Goal: Task Accomplishment & Management: Manage account settings

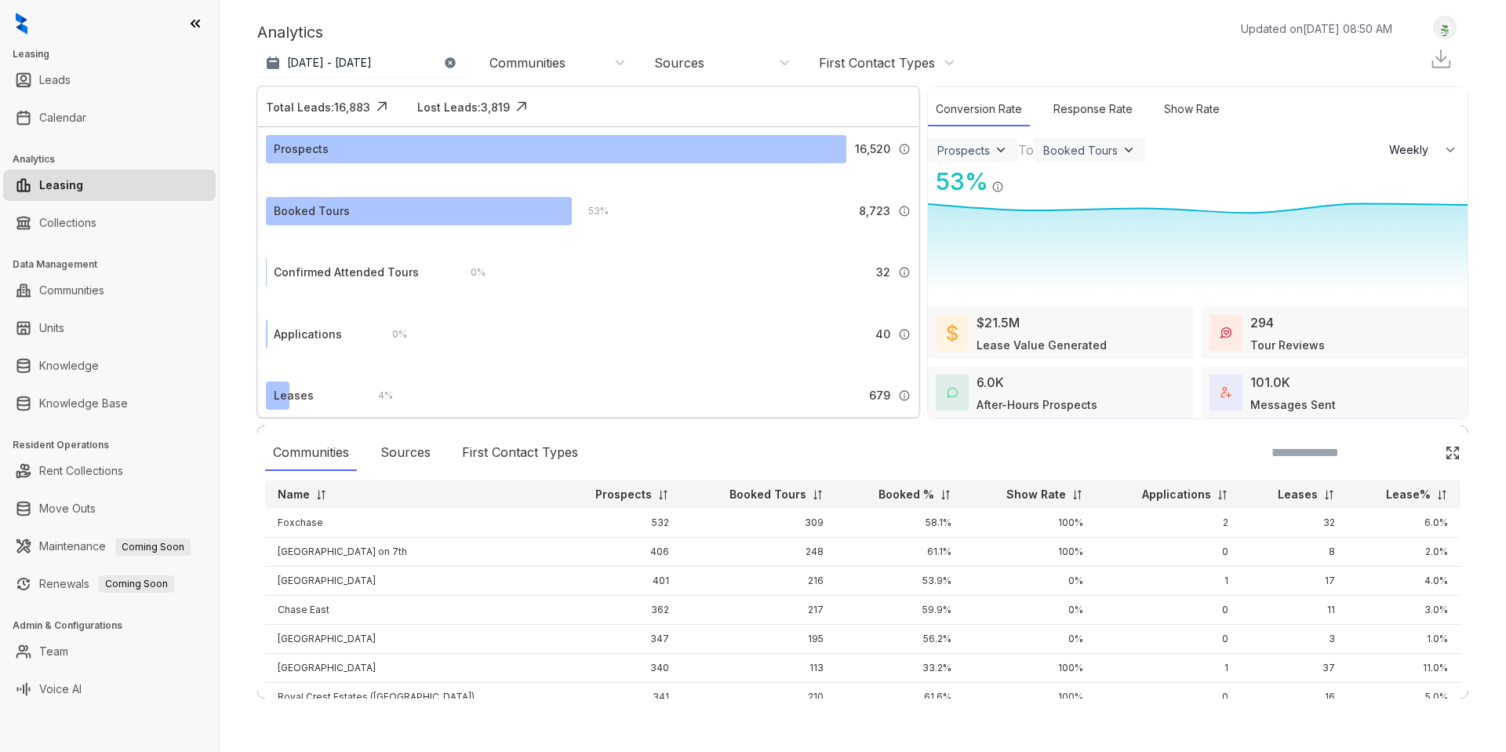
select select "******"
click at [20, 24] on img at bounding box center [22, 24] width 12 height 22
click at [1446, 24] on img at bounding box center [1445, 28] width 22 height 16
click at [1411, 61] on div "Logout" at bounding box center [1405, 53] width 96 height 21
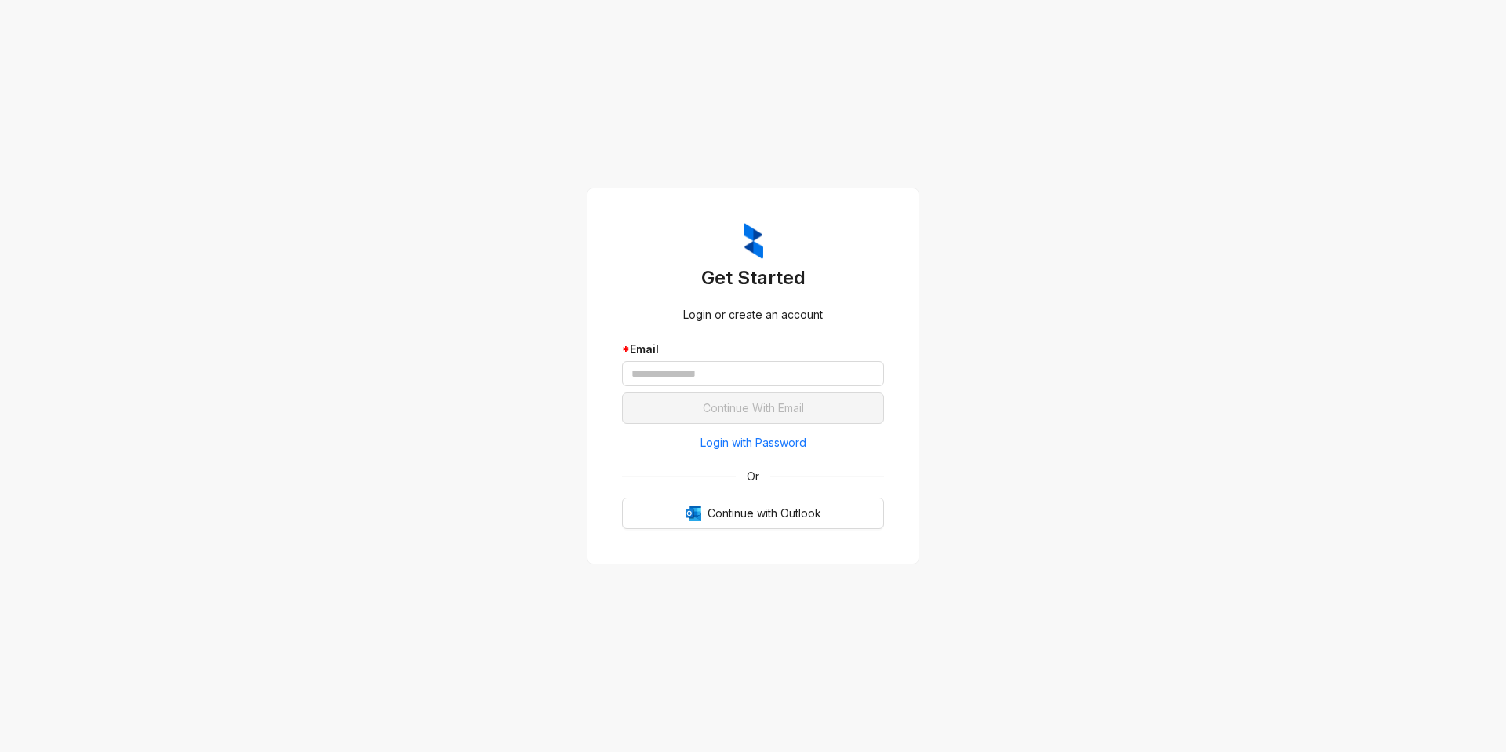
click at [693, 388] on div "* Email" at bounding box center [753, 366] width 262 height 52
click at [693, 374] on input "text" at bounding box center [753, 373] width 262 height 25
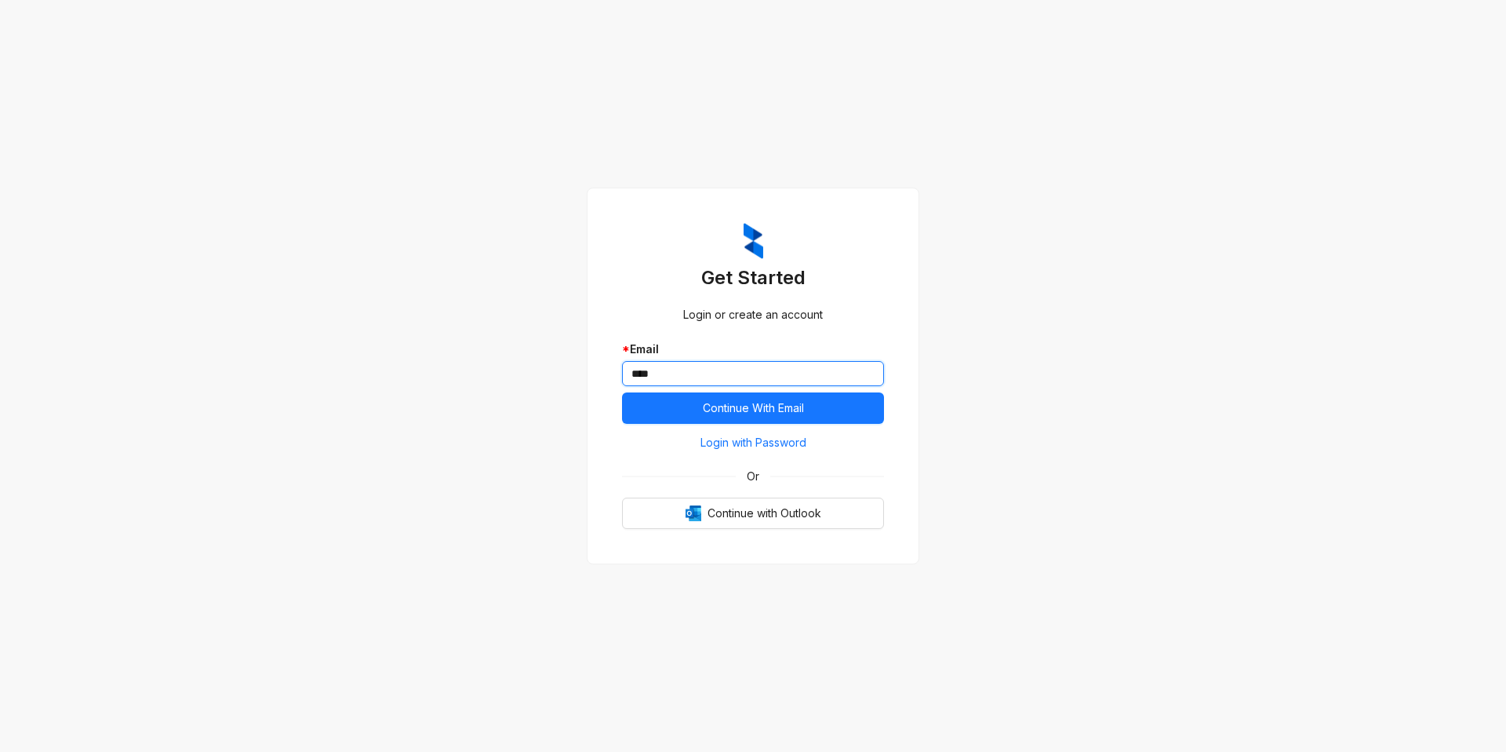
click at [753, 379] on input "****" at bounding box center [753, 373] width 262 height 25
type input "**********"
click at [725, 450] on span "Login with Password" at bounding box center [754, 442] width 106 height 17
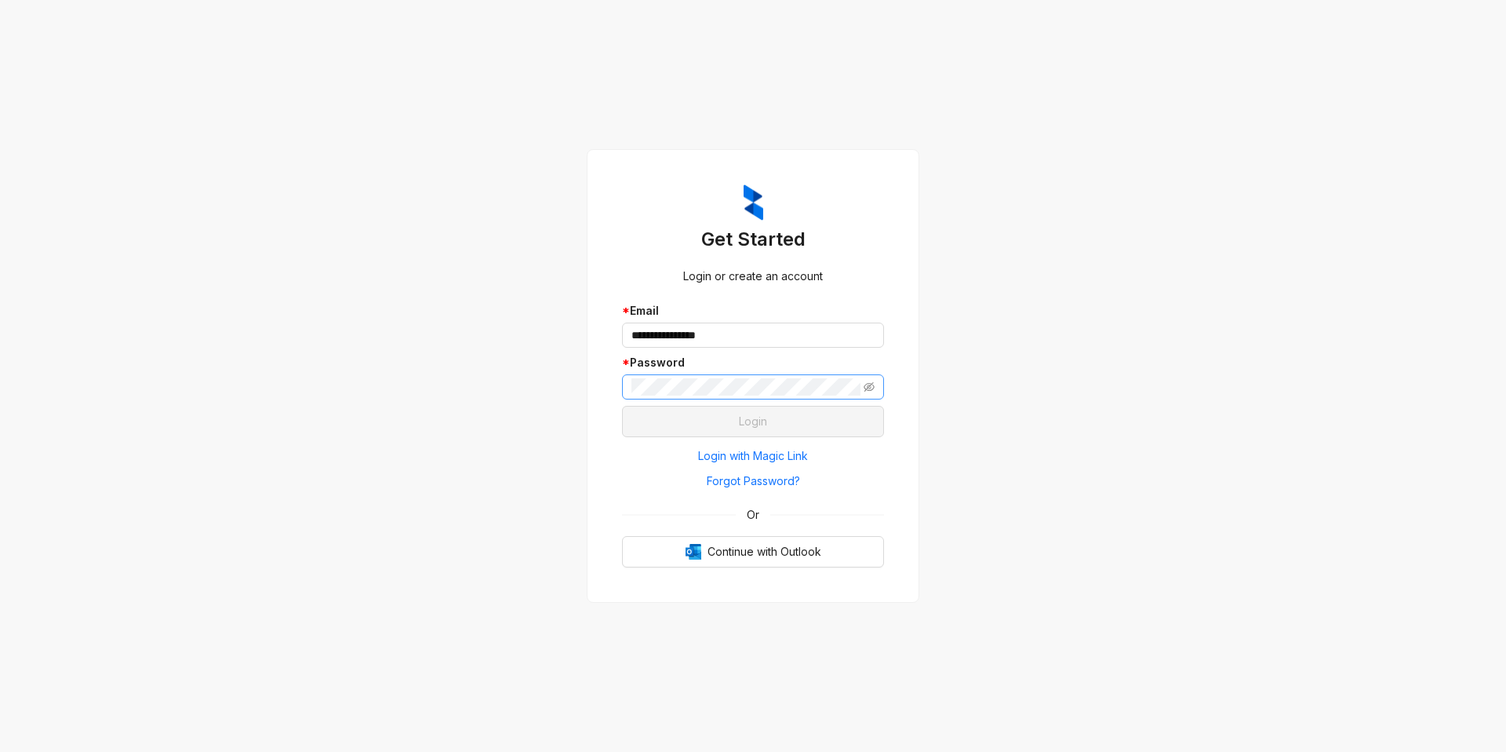
click at [698, 395] on span at bounding box center [753, 386] width 262 height 25
click at [736, 410] on button "Login" at bounding box center [753, 421] width 262 height 31
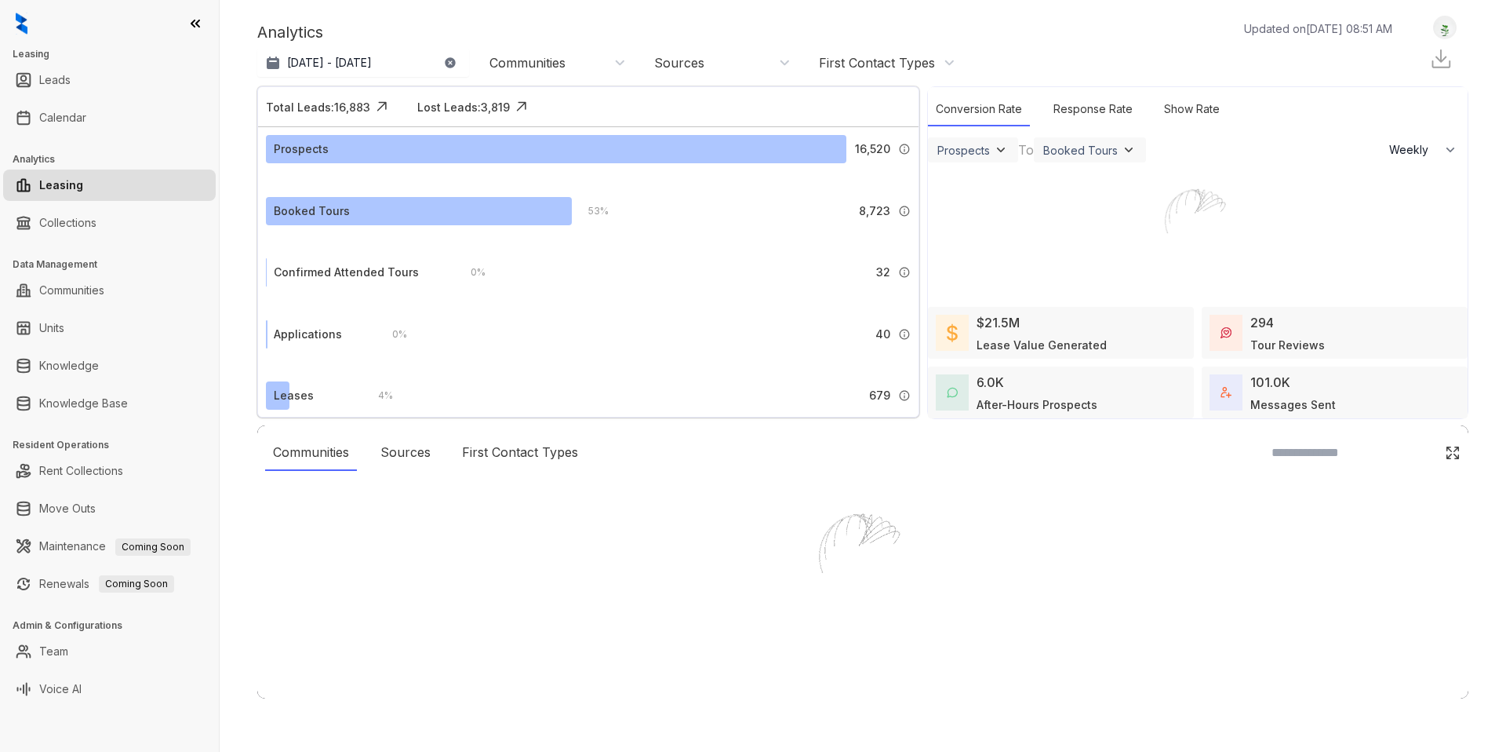
select select "******"
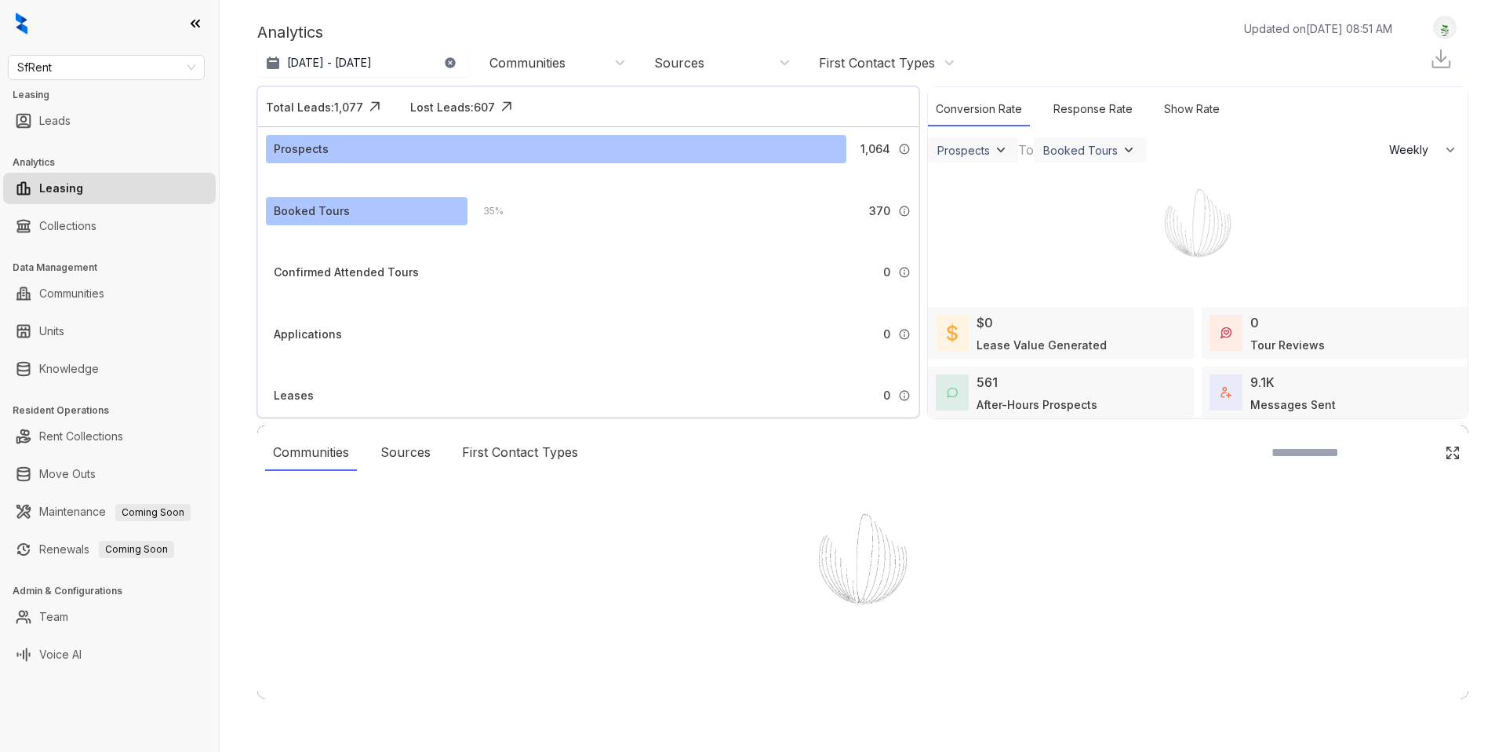
select select "******"
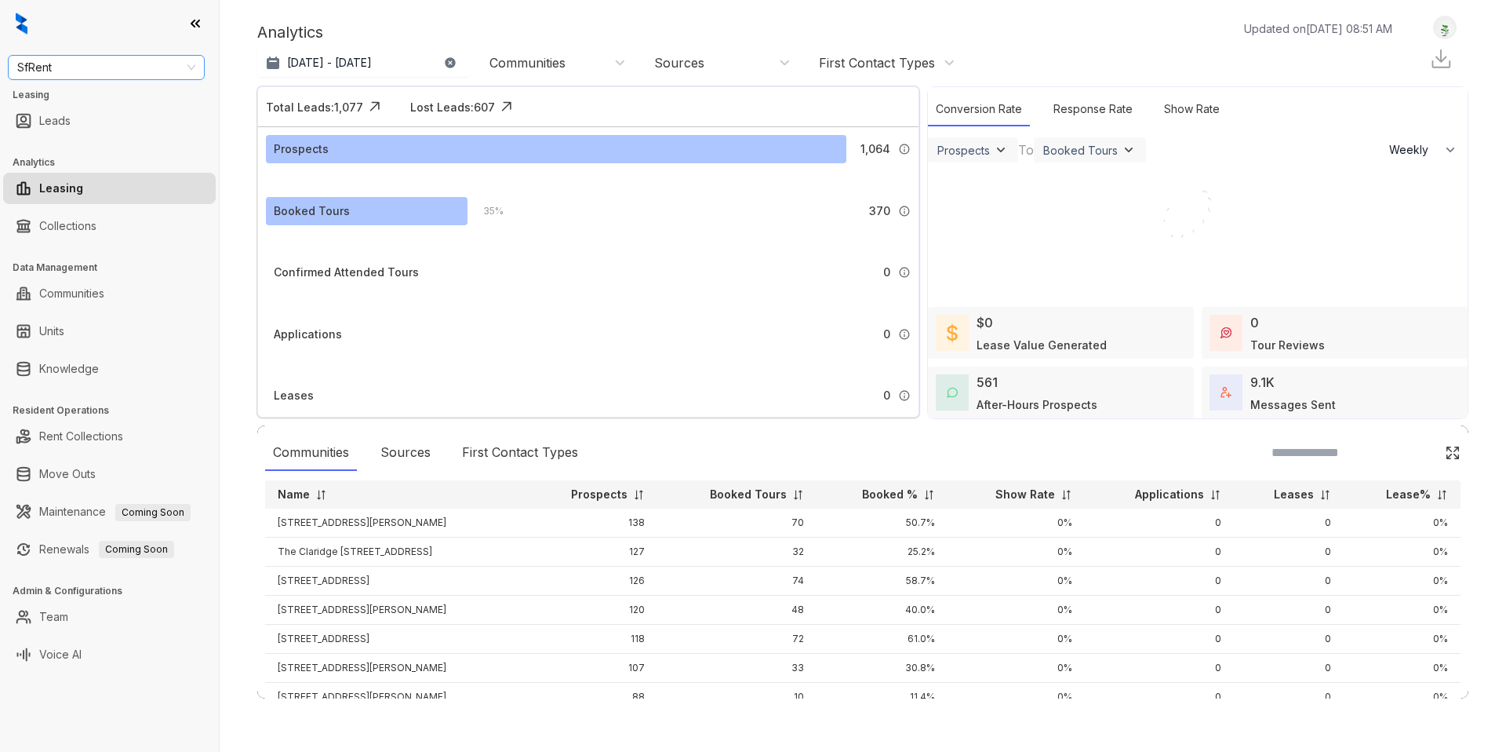
click at [89, 61] on span "SfRent" at bounding box center [106, 68] width 178 height 24
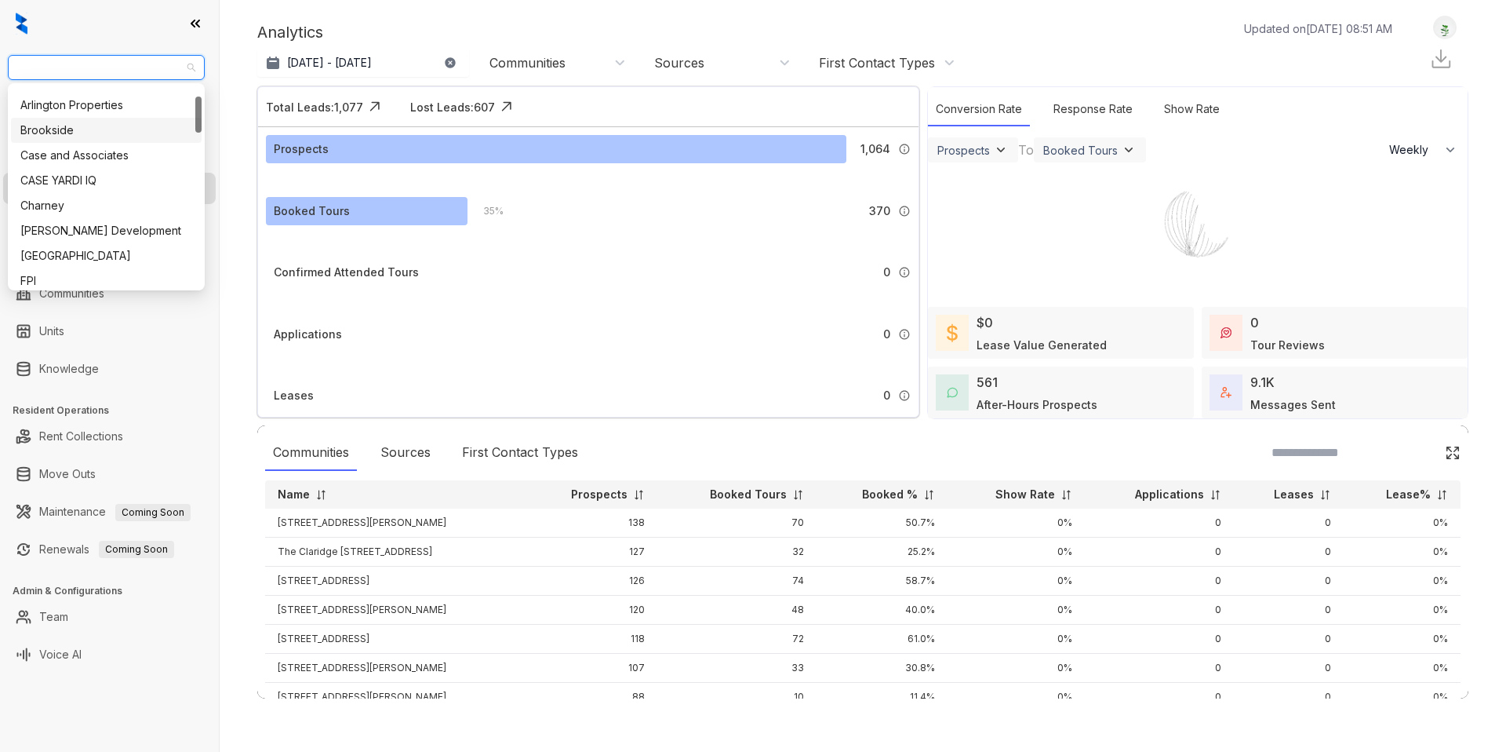
scroll to position [63, 0]
click at [91, 137] on div "Case and Associates" at bounding box center [106, 136] width 172 height 17
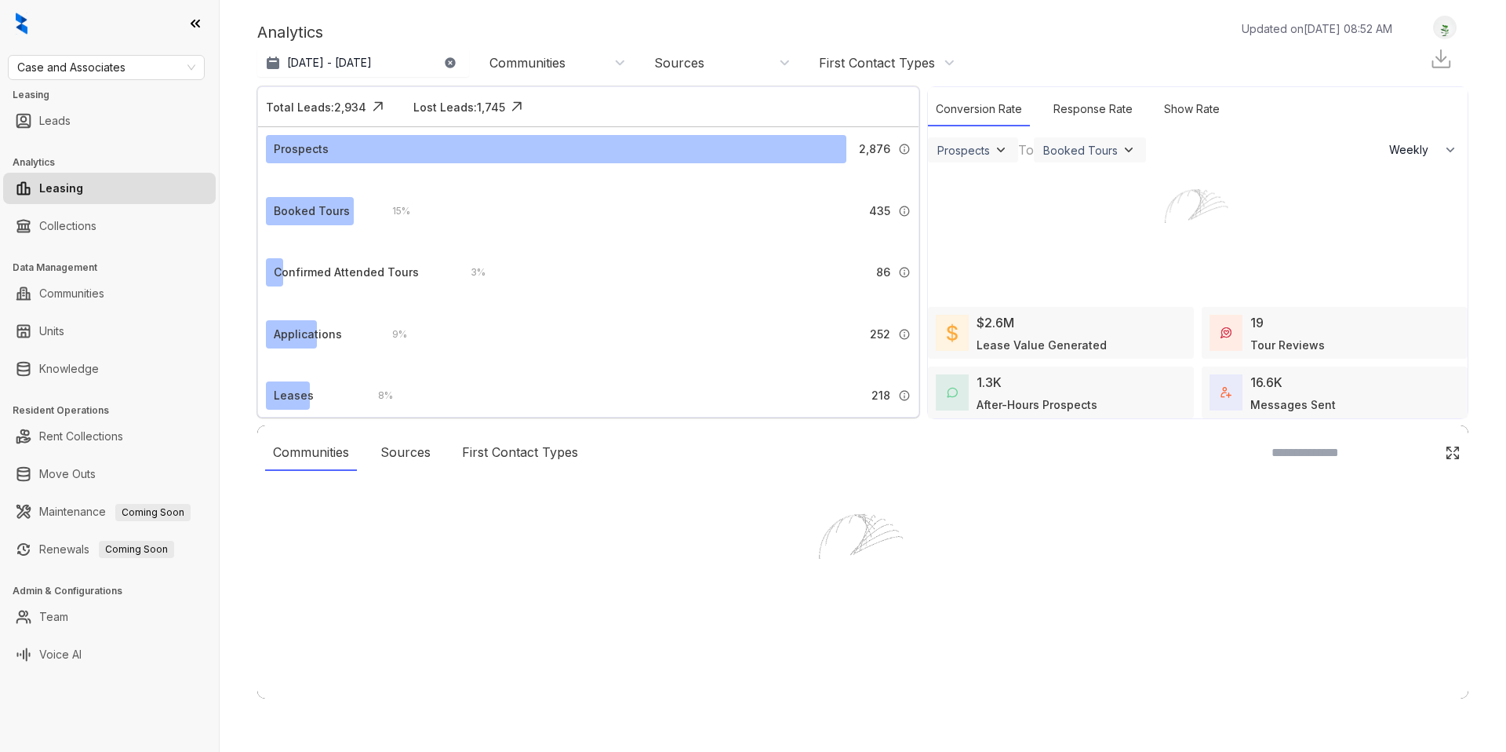
select select "******"
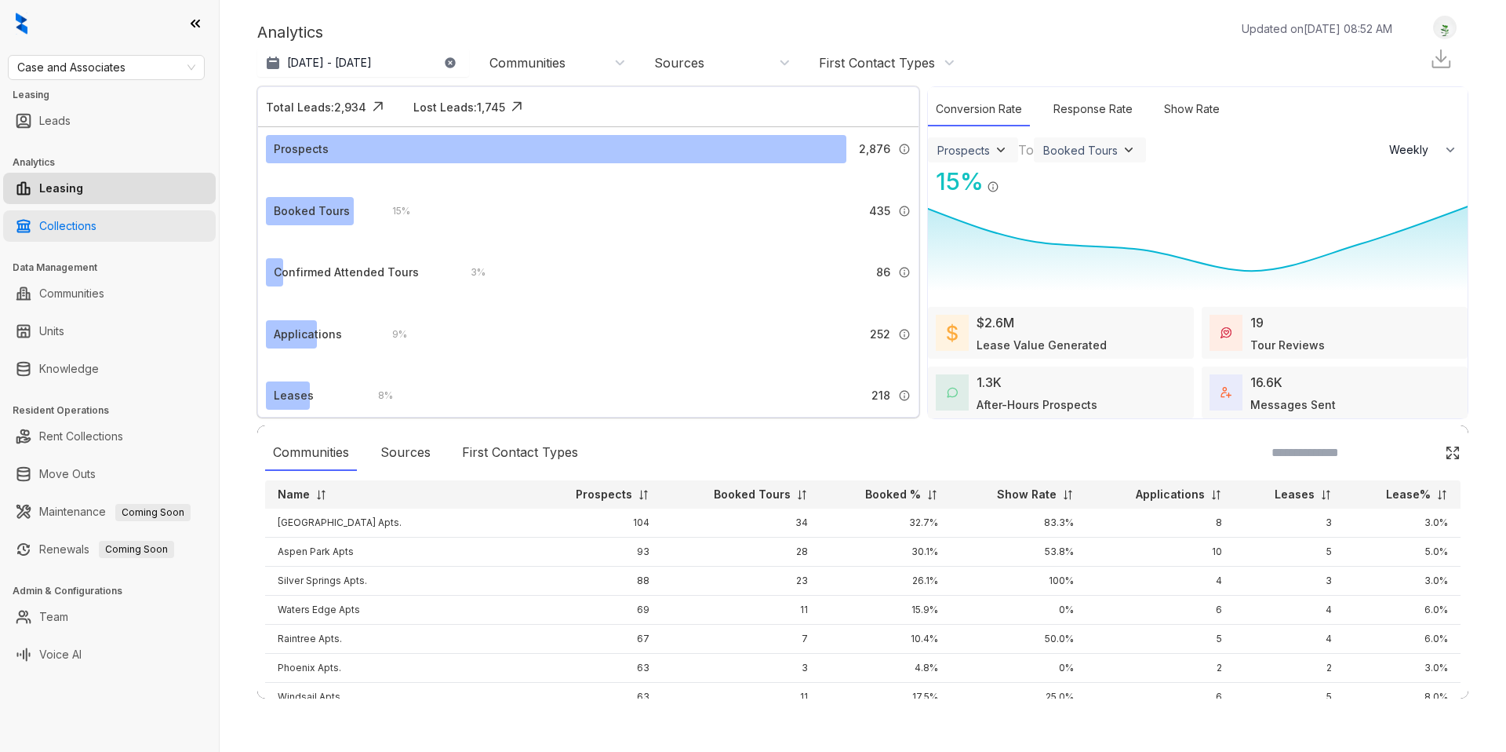
click at [82, 227] on link "Collections" at bounding box center [67, 225] width 57 height 31
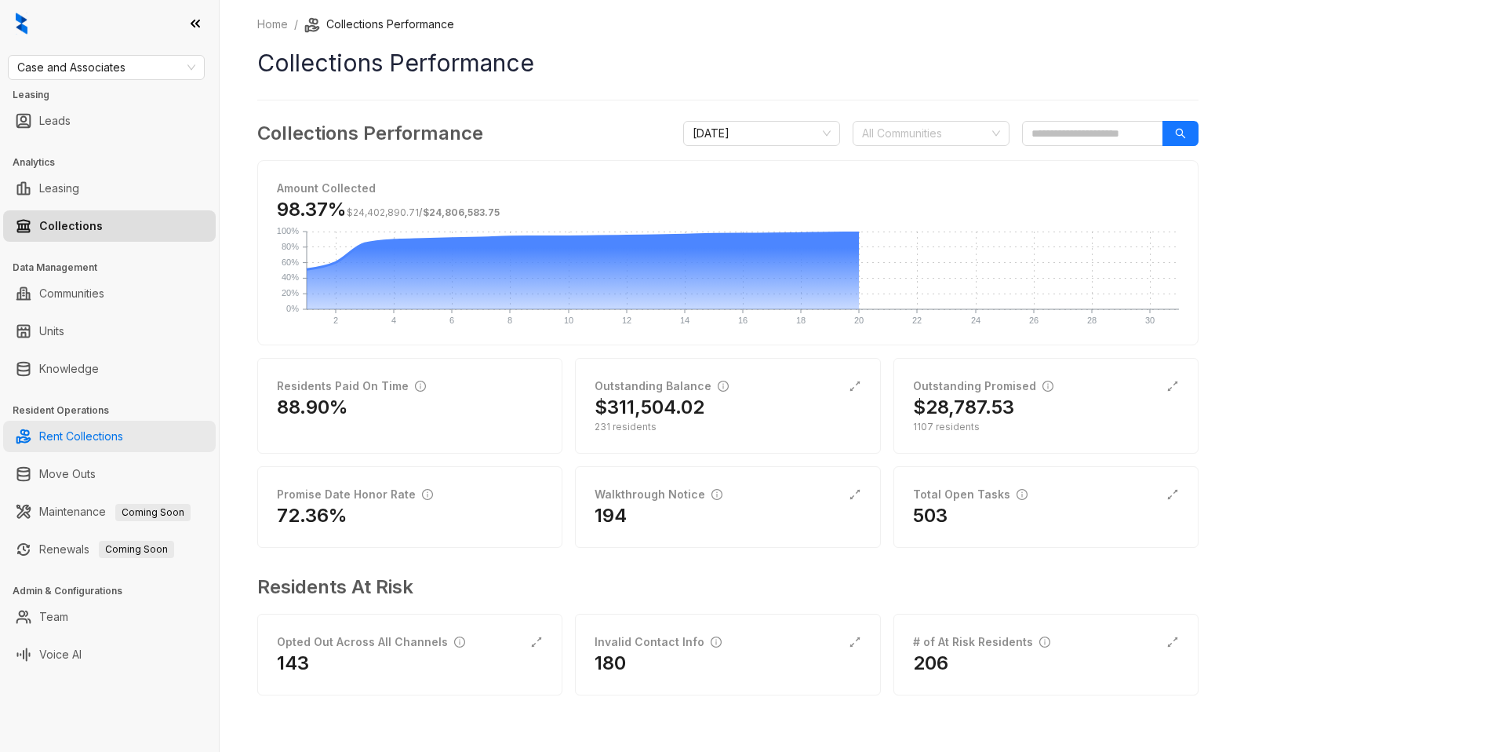
click at [83, 442] on link "Rent Collections" at bounding box center [81, 435] width 84 height 31
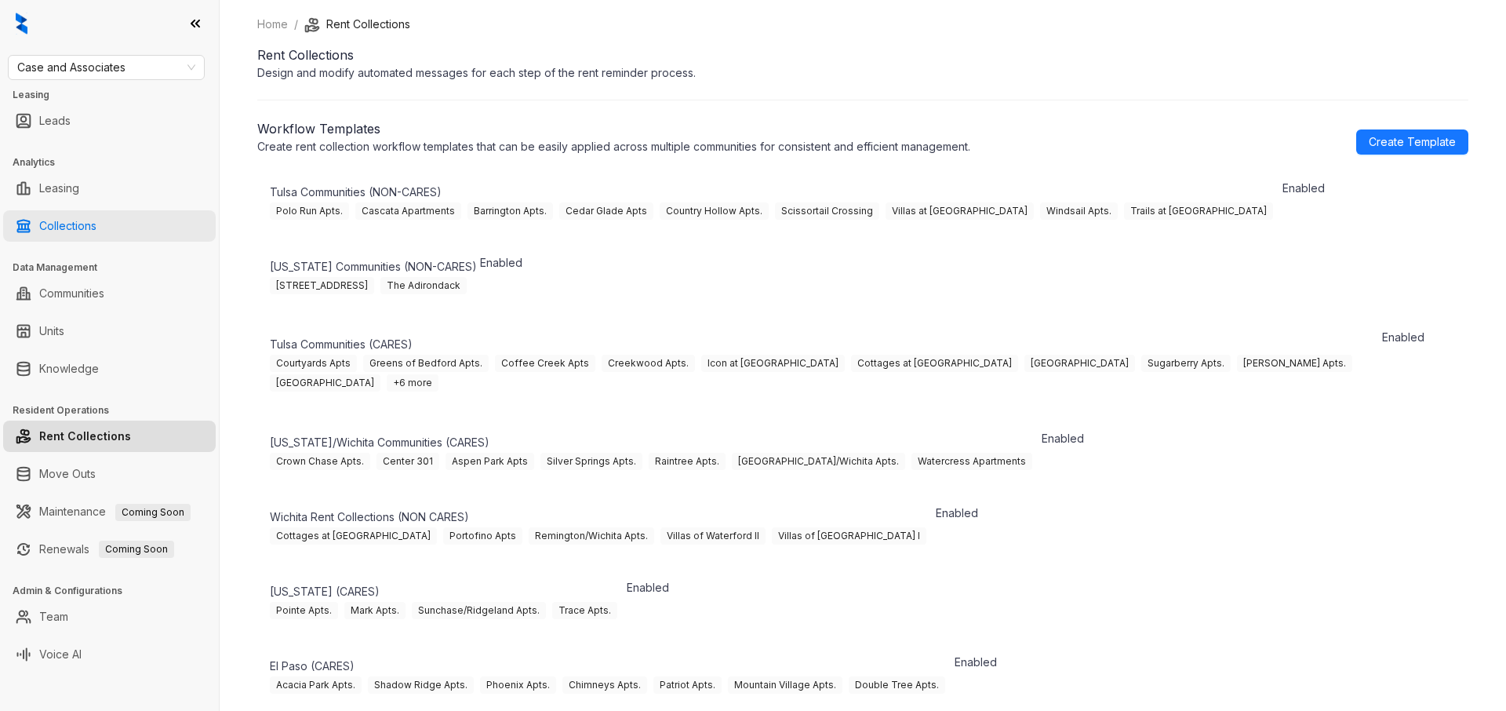
click at [86, 223] on link "Collections" at bounding box center [67, 225] width 57 height 31
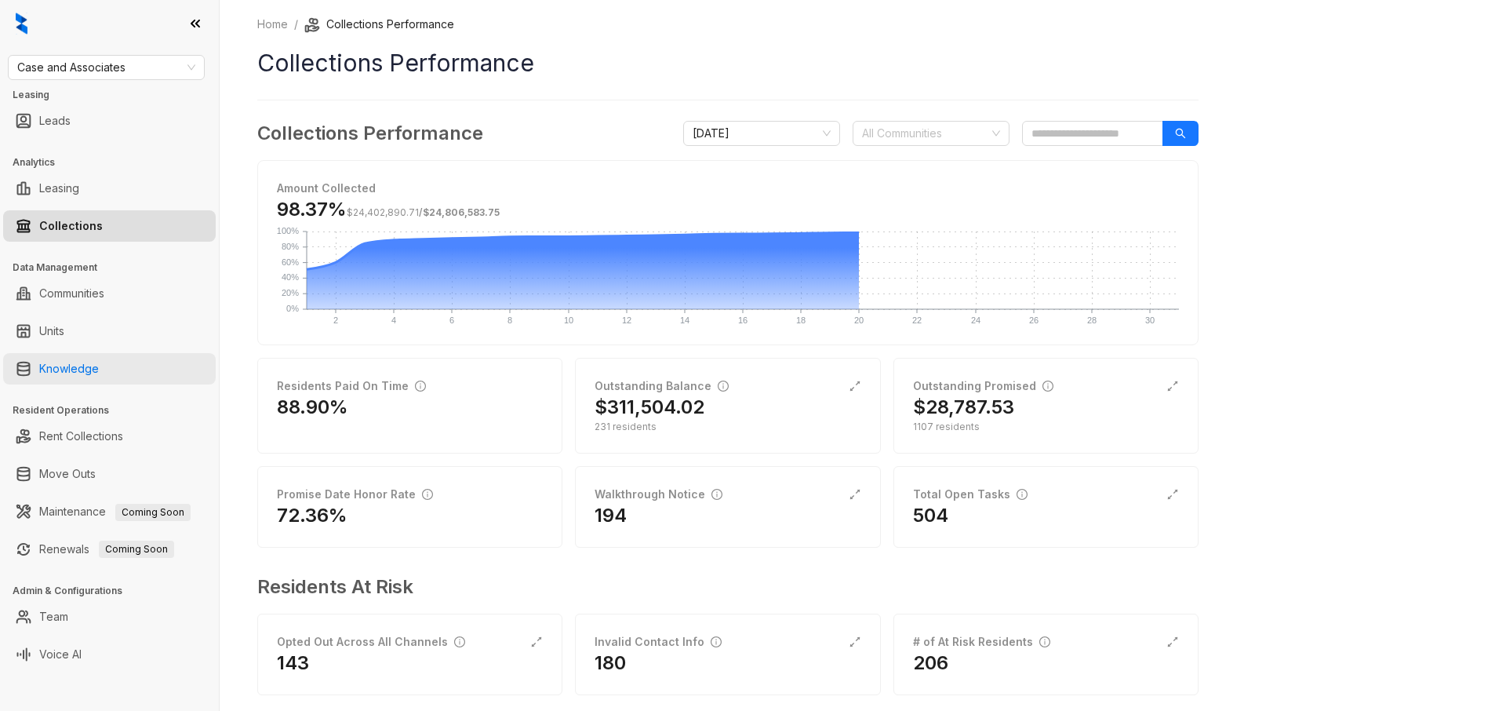
scroll to position [22, 0]
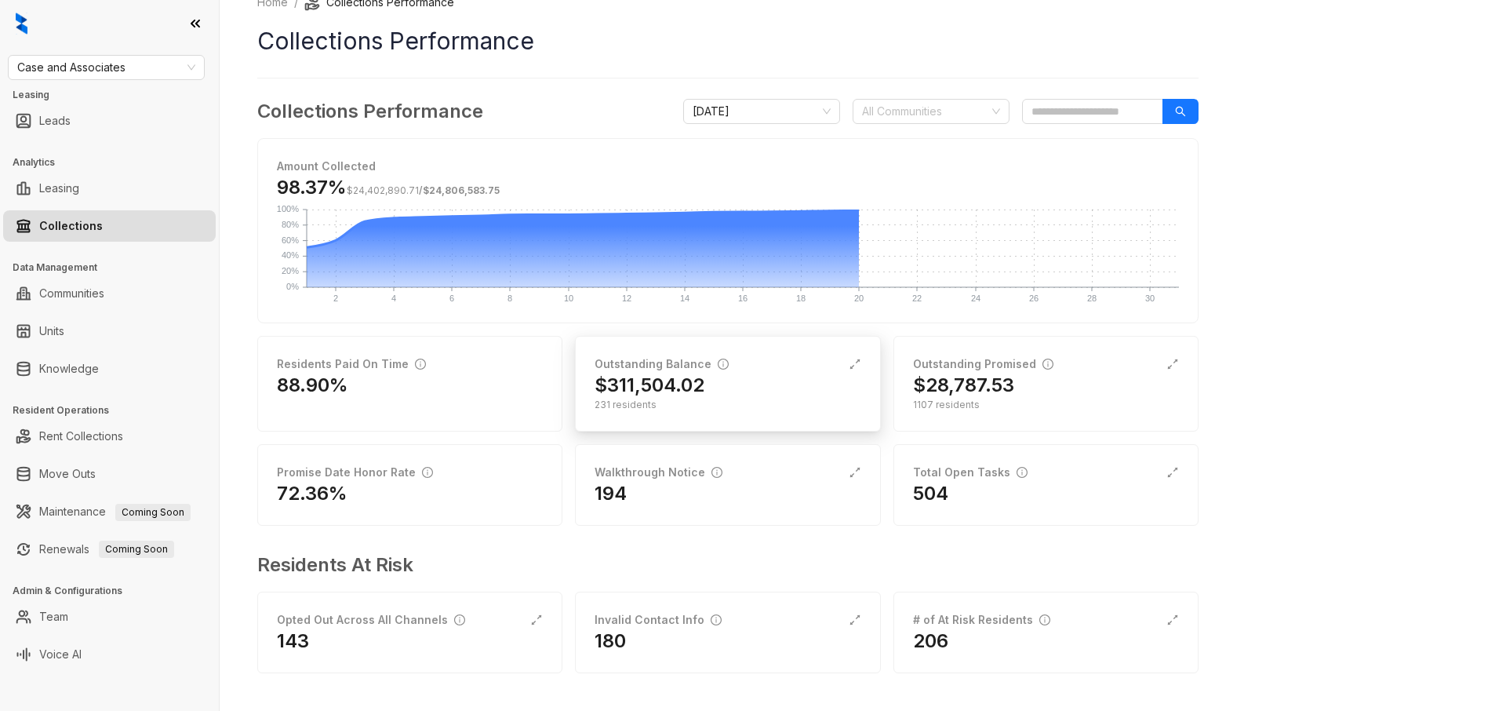
click at [729, 402] on div "231 residents" at bounding box center [728, 405] width 266 height 14
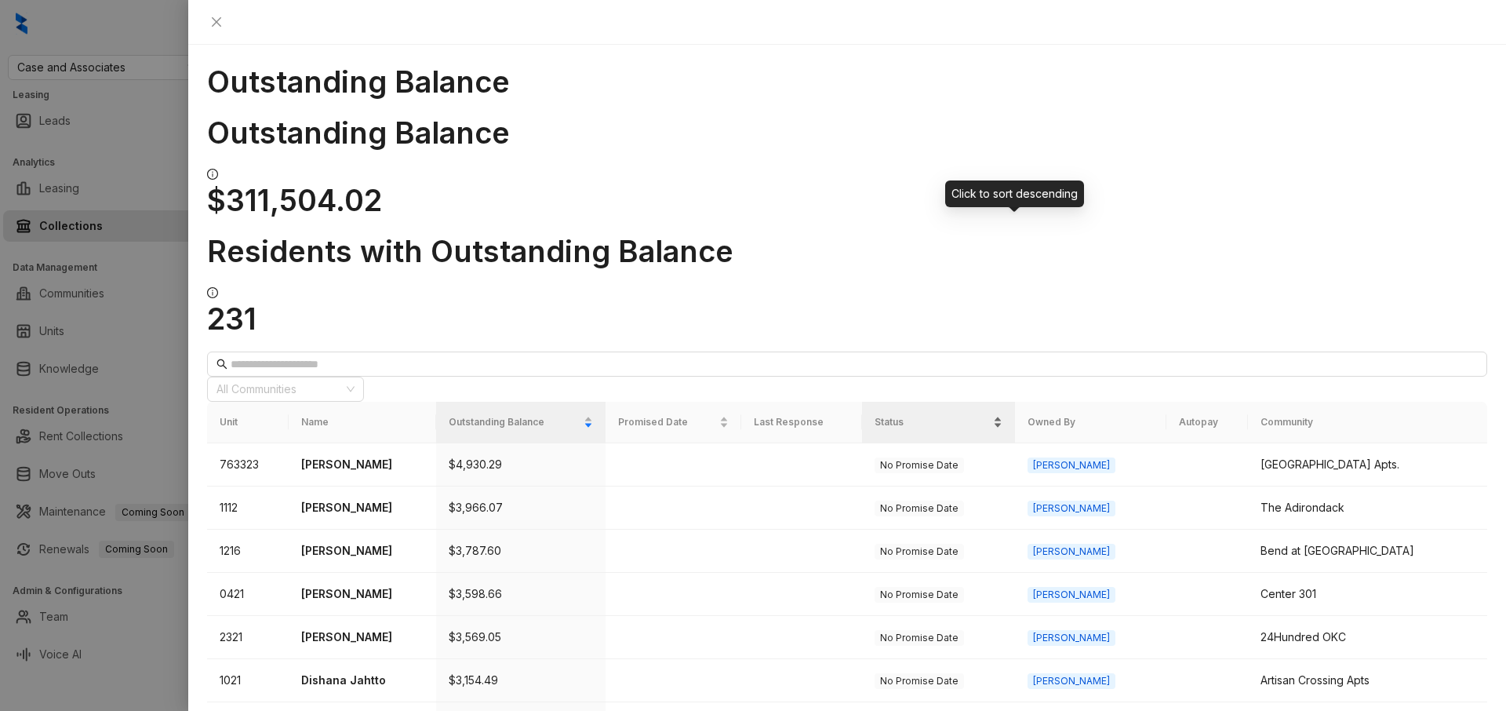
click at [1003, 414] on div "Status" at bounding box center [939, 422] width 128 height 16
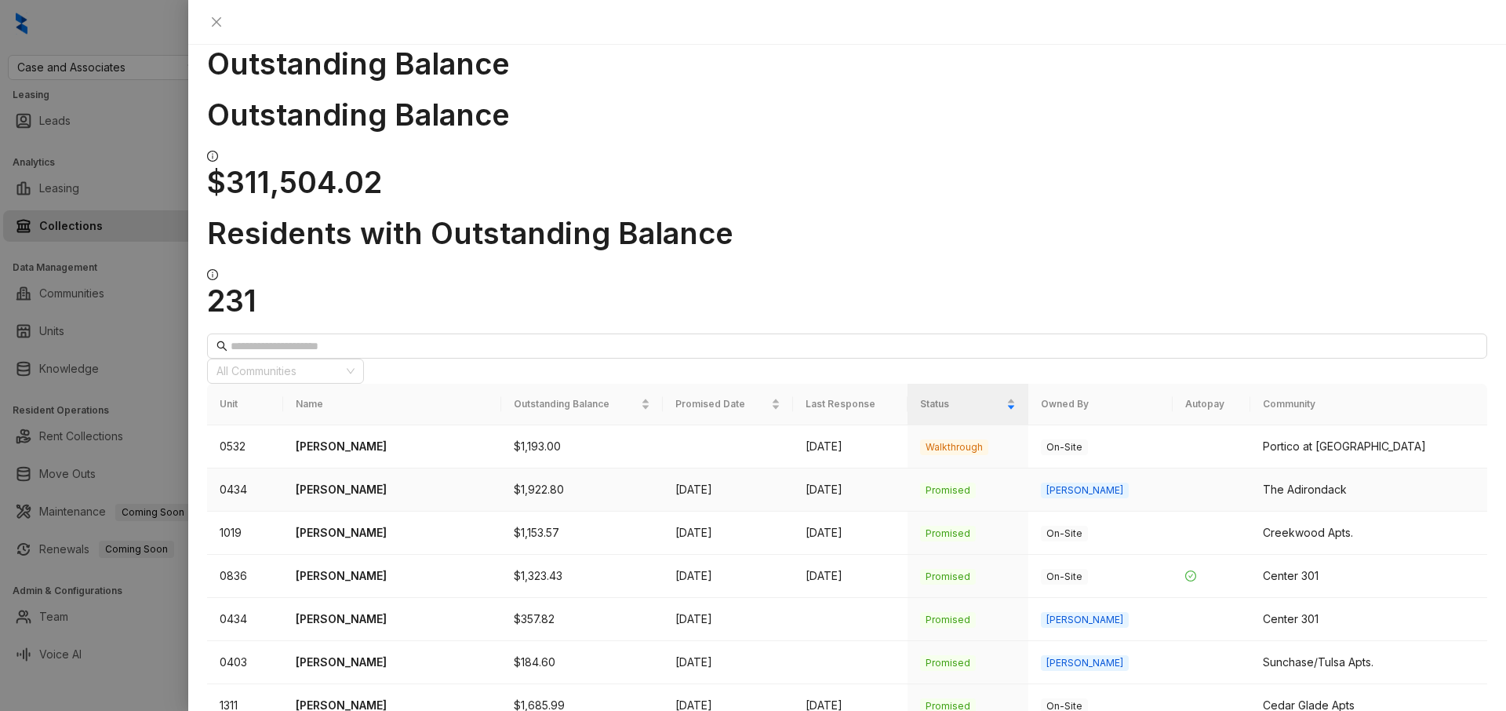
scroll to position [29, 0]
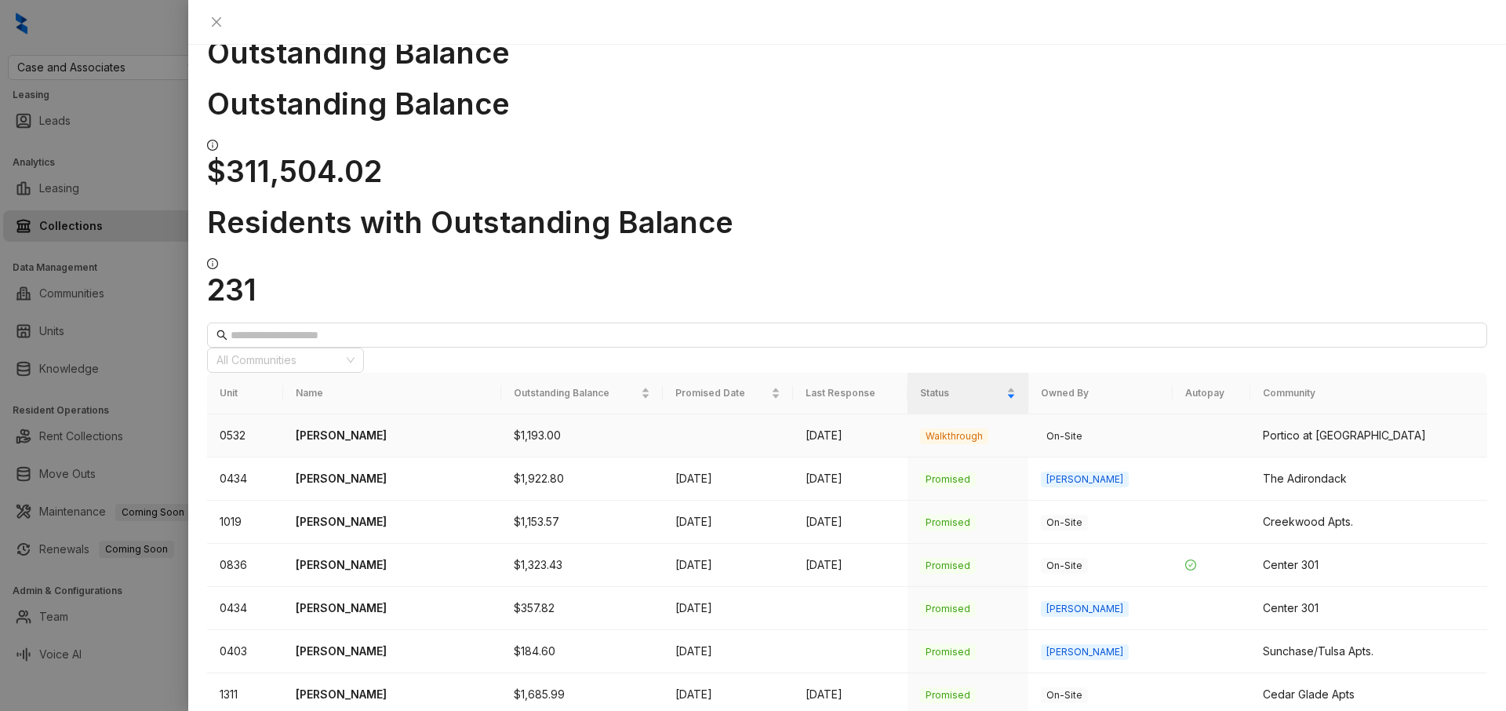
click at [377, 427] on p "[PERSON_NAME]" at bounding box center [392, 435] width 193 height 17
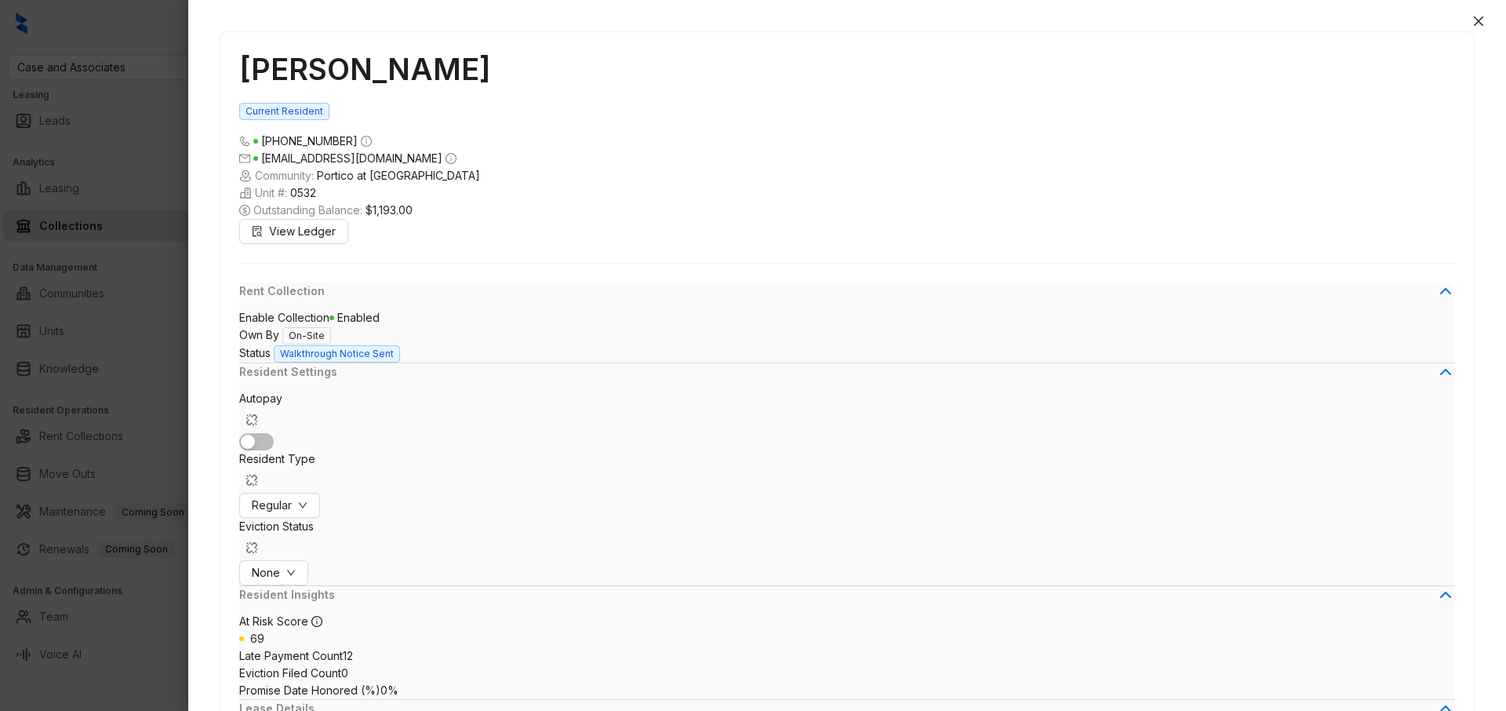
scroll to position [979, 0]
click at [162, 29] on div at bounding box center [753, 355] width 1506 height 711
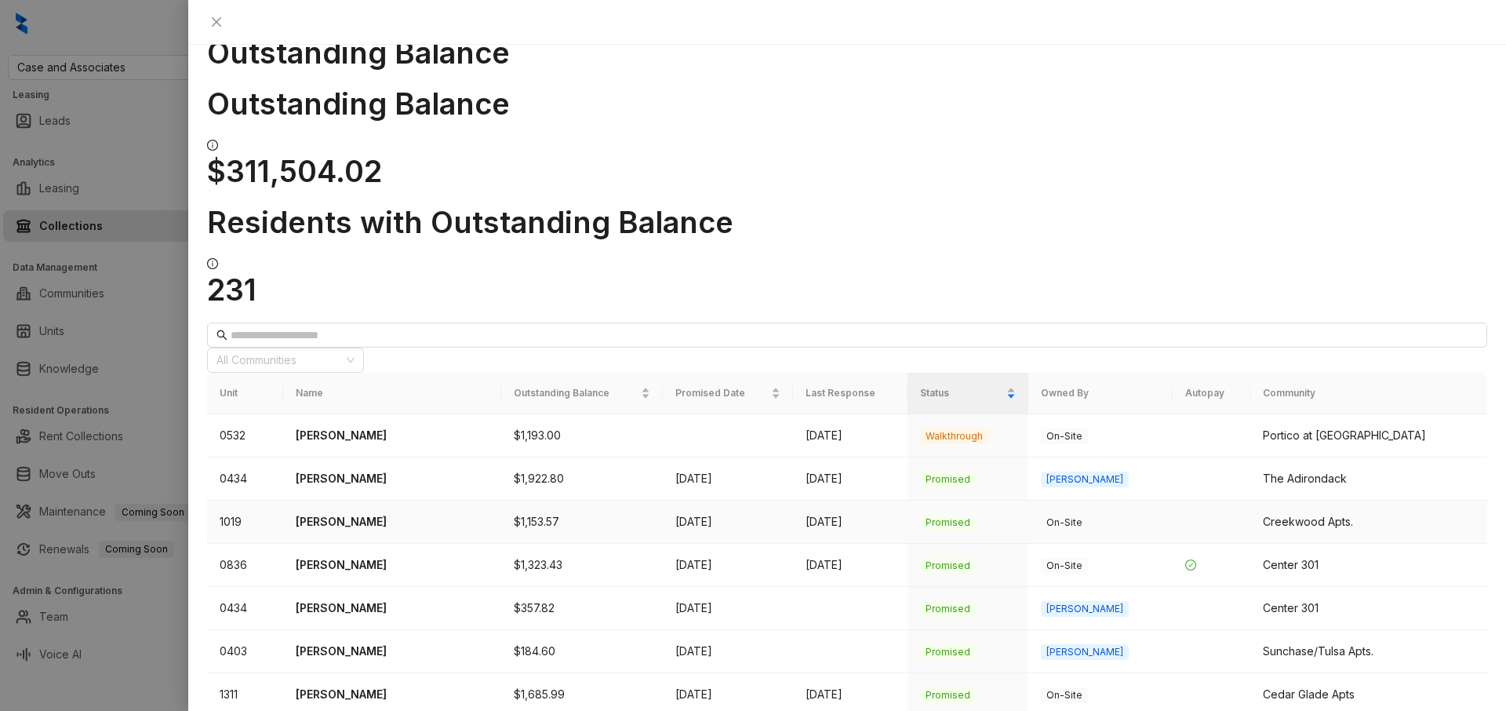
scroll to position [67, 0]
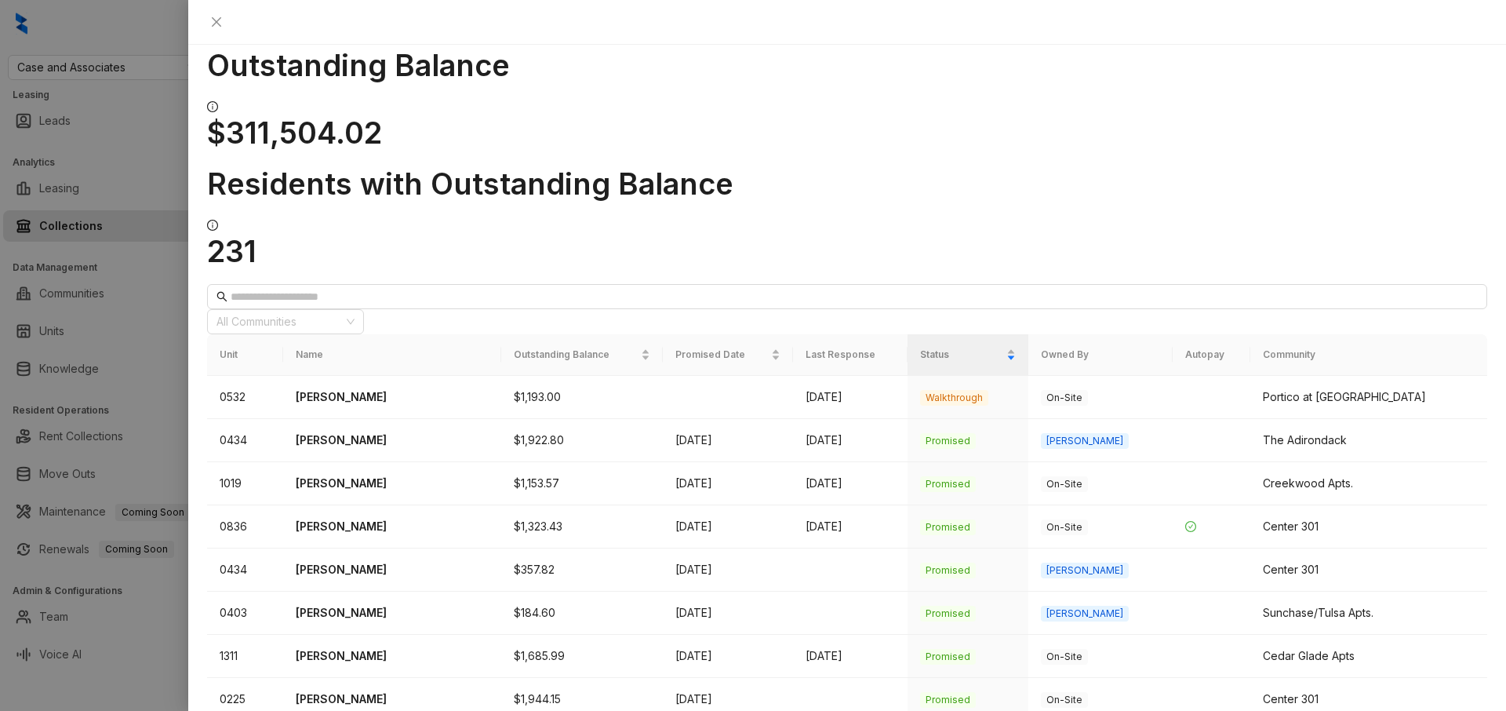
click at [129, 36] on div at bounding box center [753, 355] width 1506 height 711
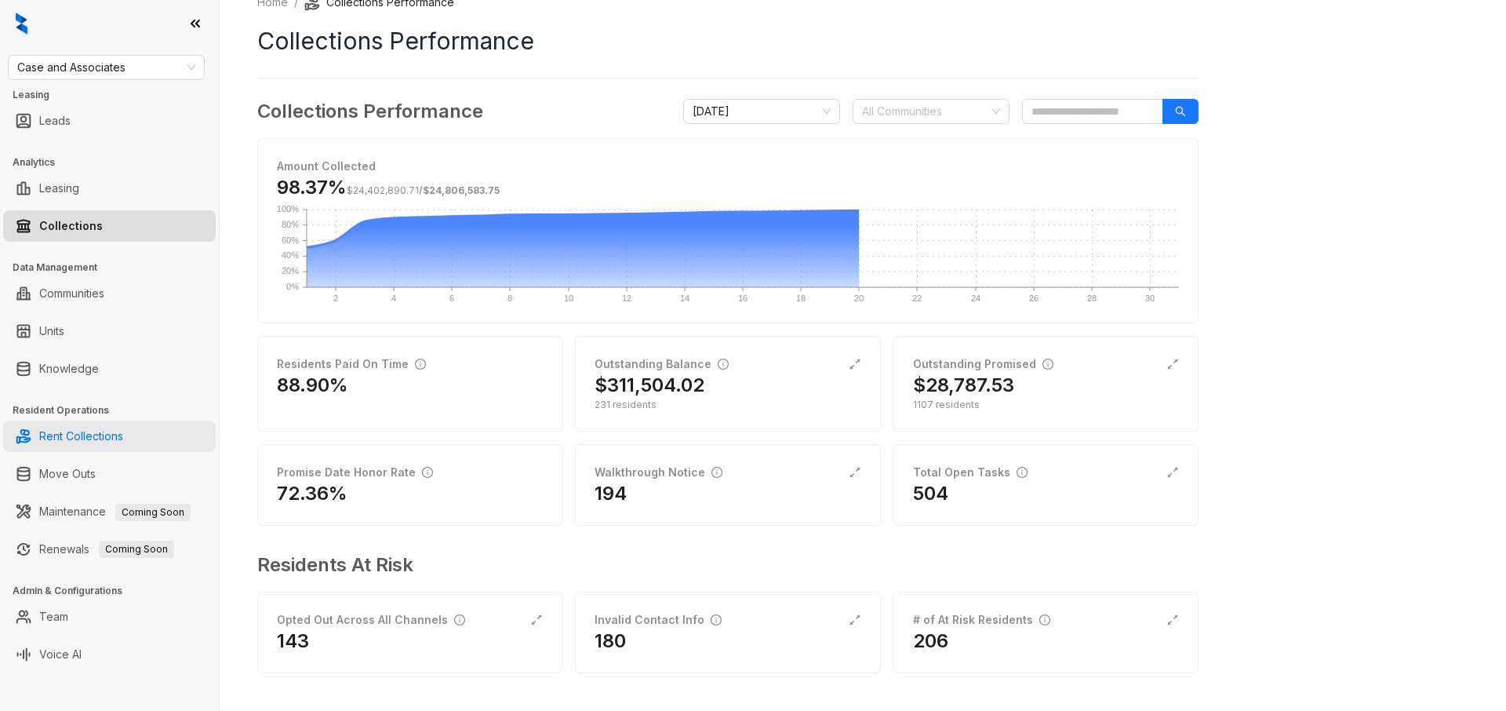
click at [85, 437] on link "Rent Collections" at bounding box center [81, 435] width 84 height 31
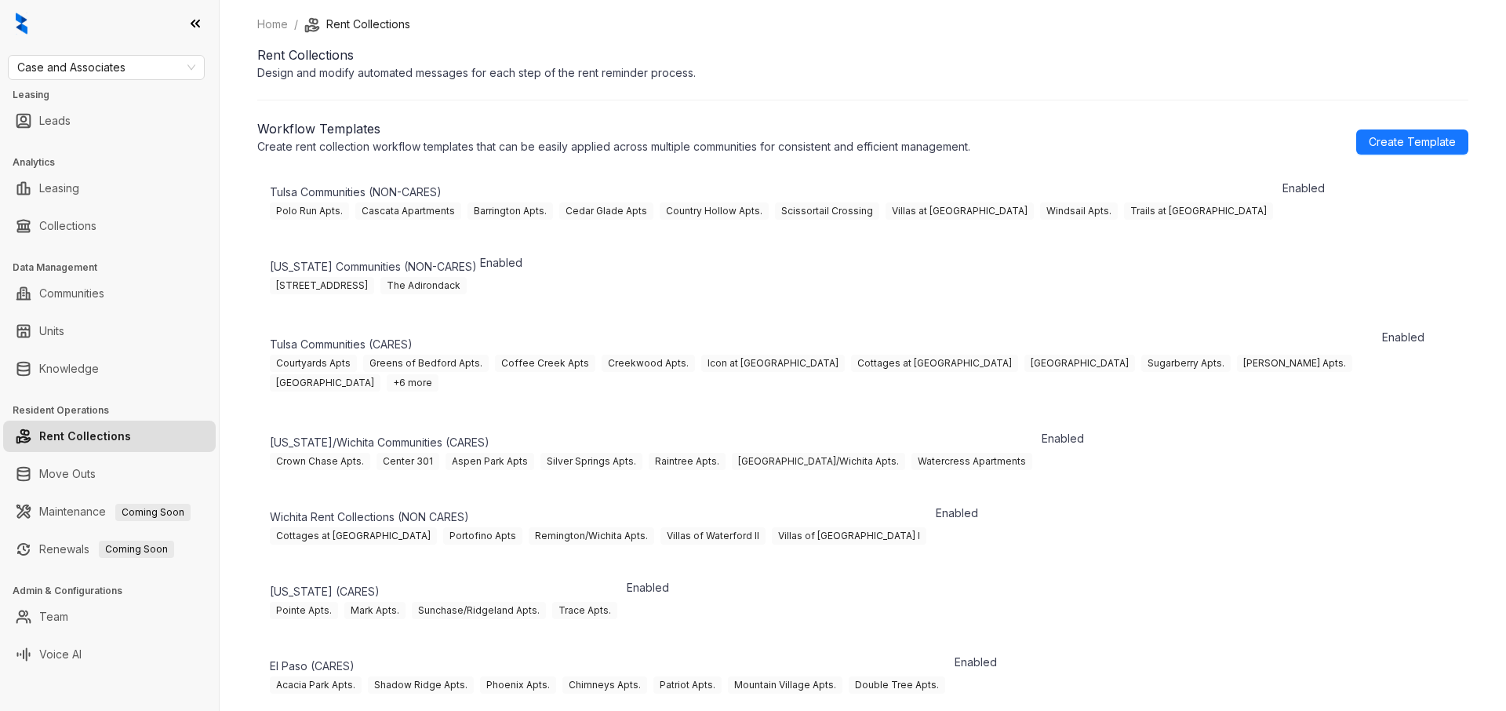
click at [526, 220] on div "Polo Run Apts. [GEOGRAPHIC_DATA] [GEOGRAPHIC_DATA]. Cedar Glade [GEOGRAPHIC_DAT…" at bounding box center [775, 210] width 1010 height 20
click at [1315, 218] on icon "button" at bounding box center [1324, 209] width 18 height 18
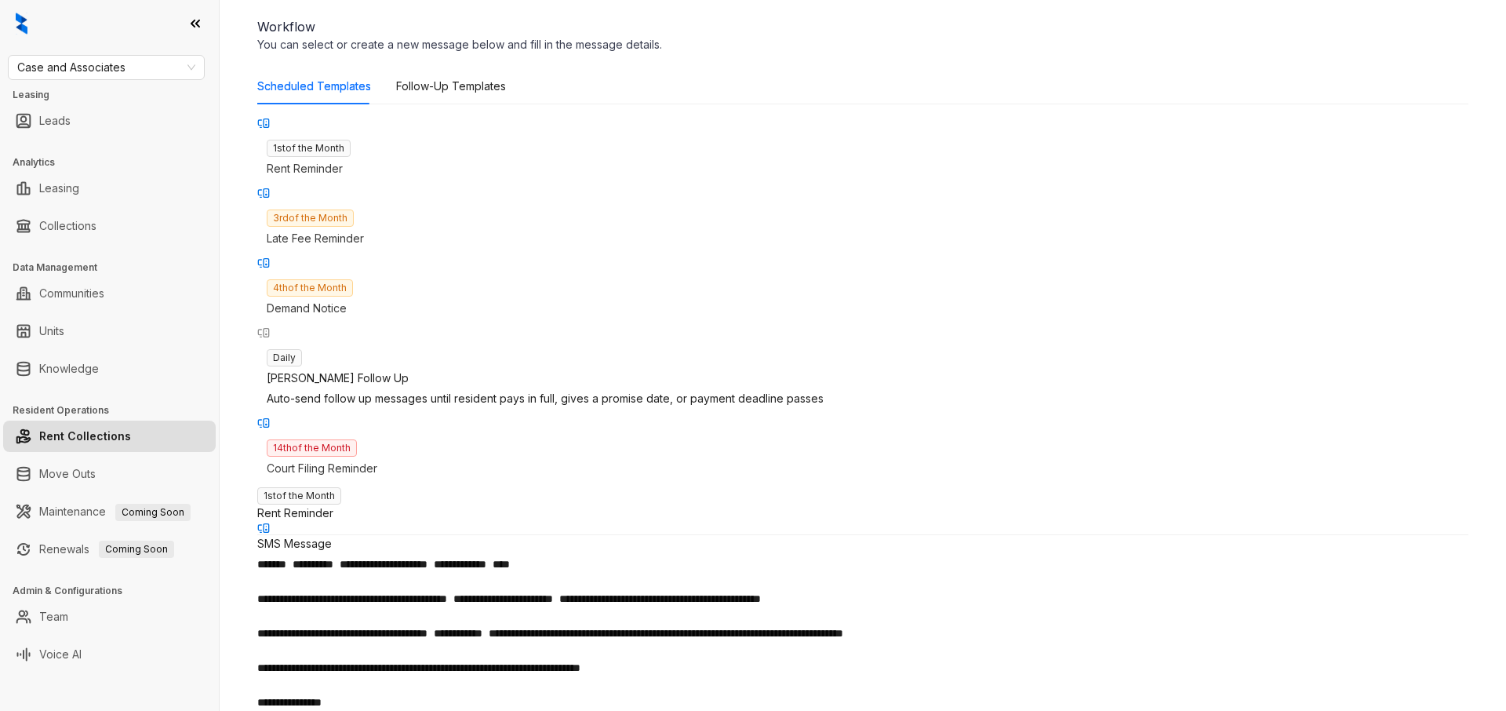
scroll to position [168, 0]
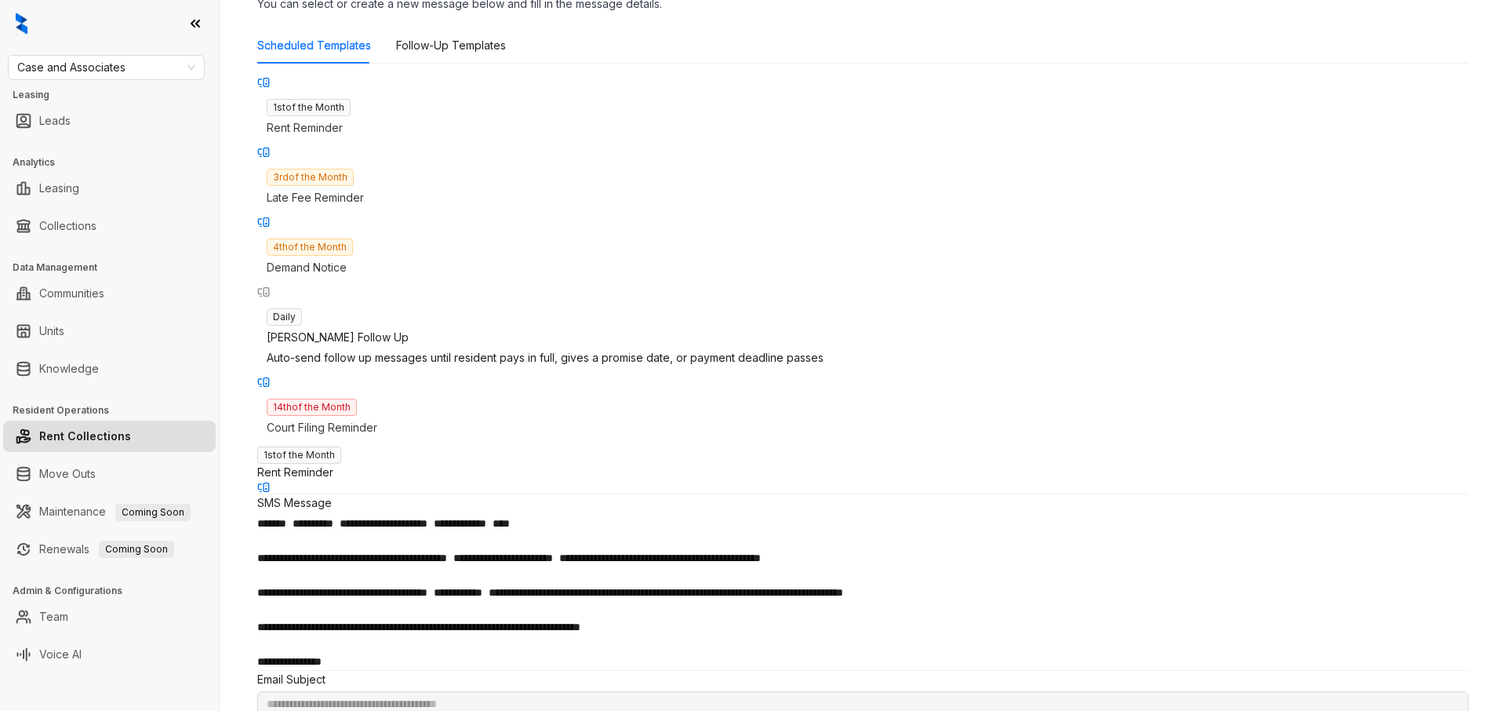
click at [411, 419] on p "Court Filing Reminder" at bounding box center [863, 427] width 1192 height 17
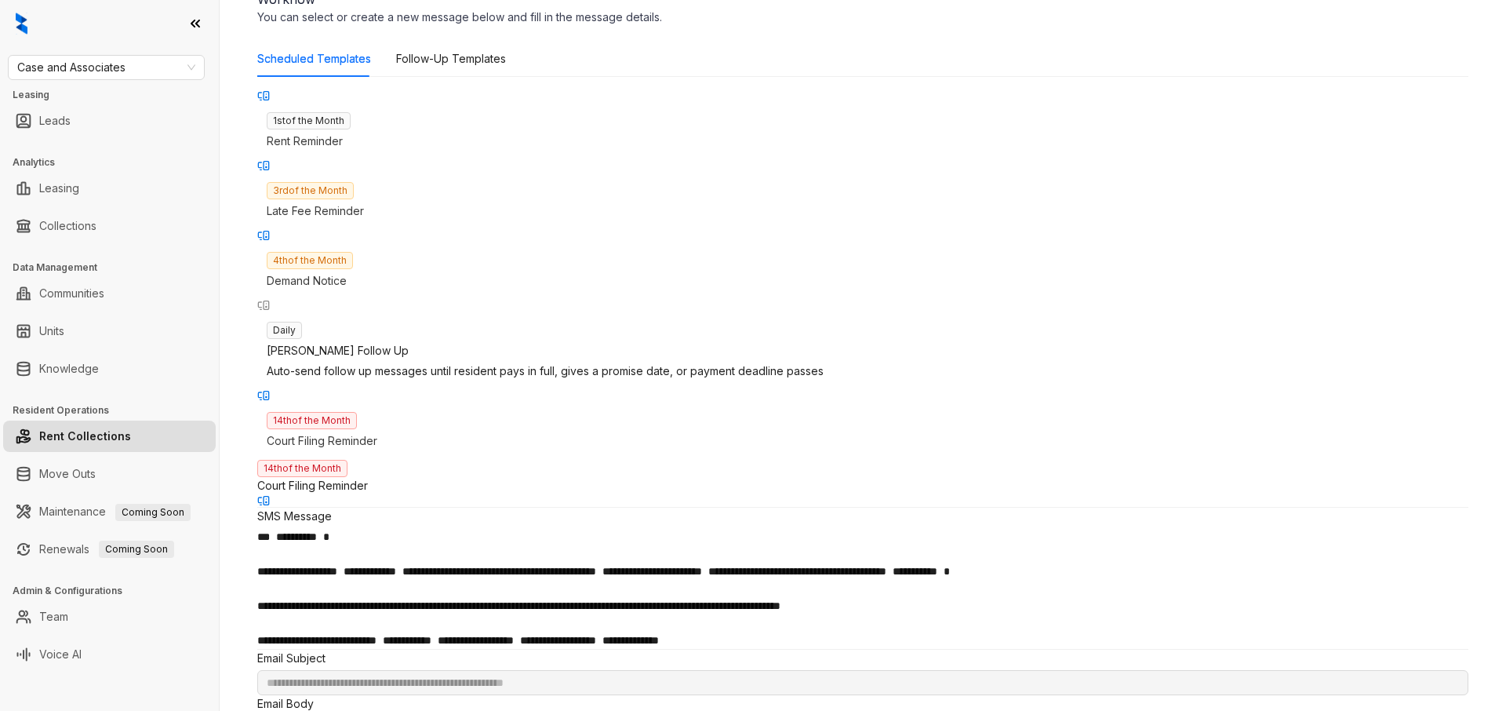
scroll to position [146, 0]
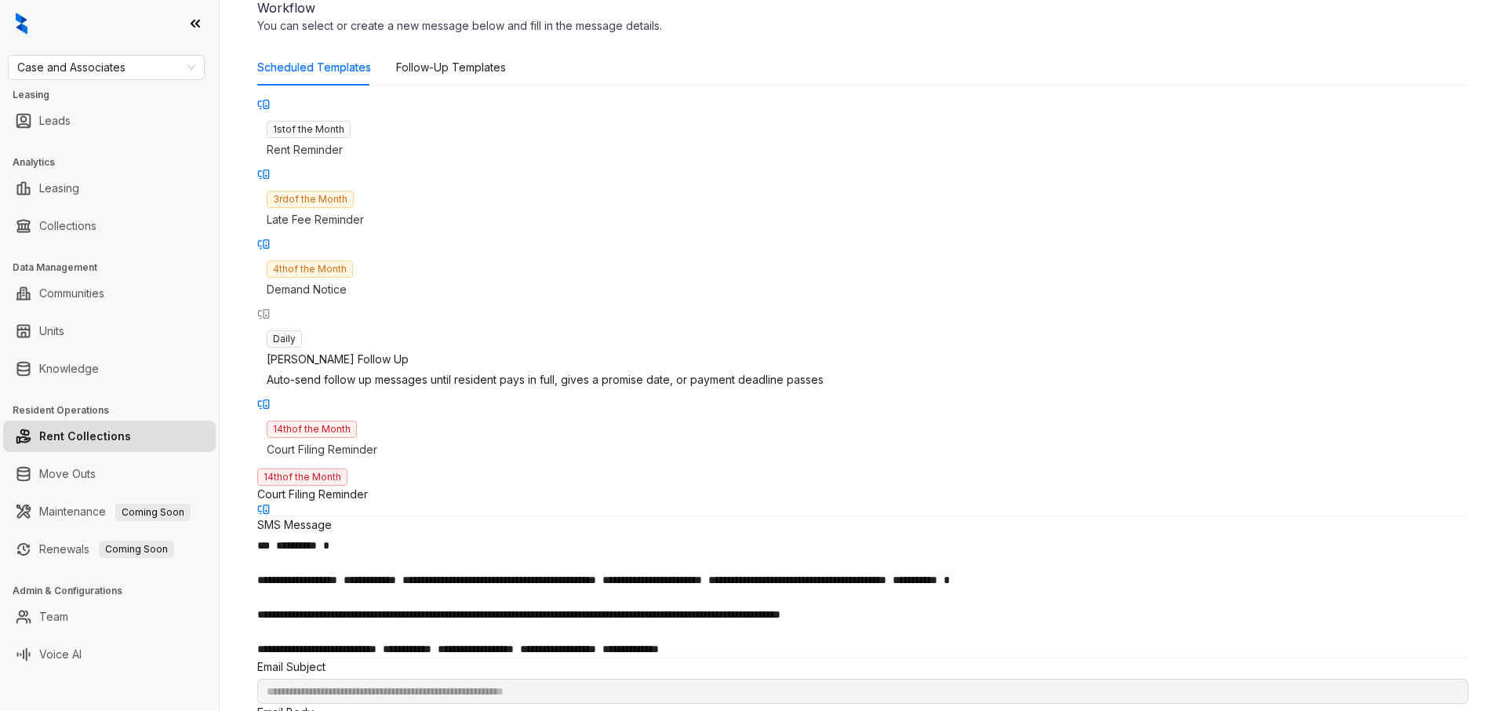
click at [359, 142] on p "Rent Reminder" at bounding box center [863, 149] width 1192 height 17
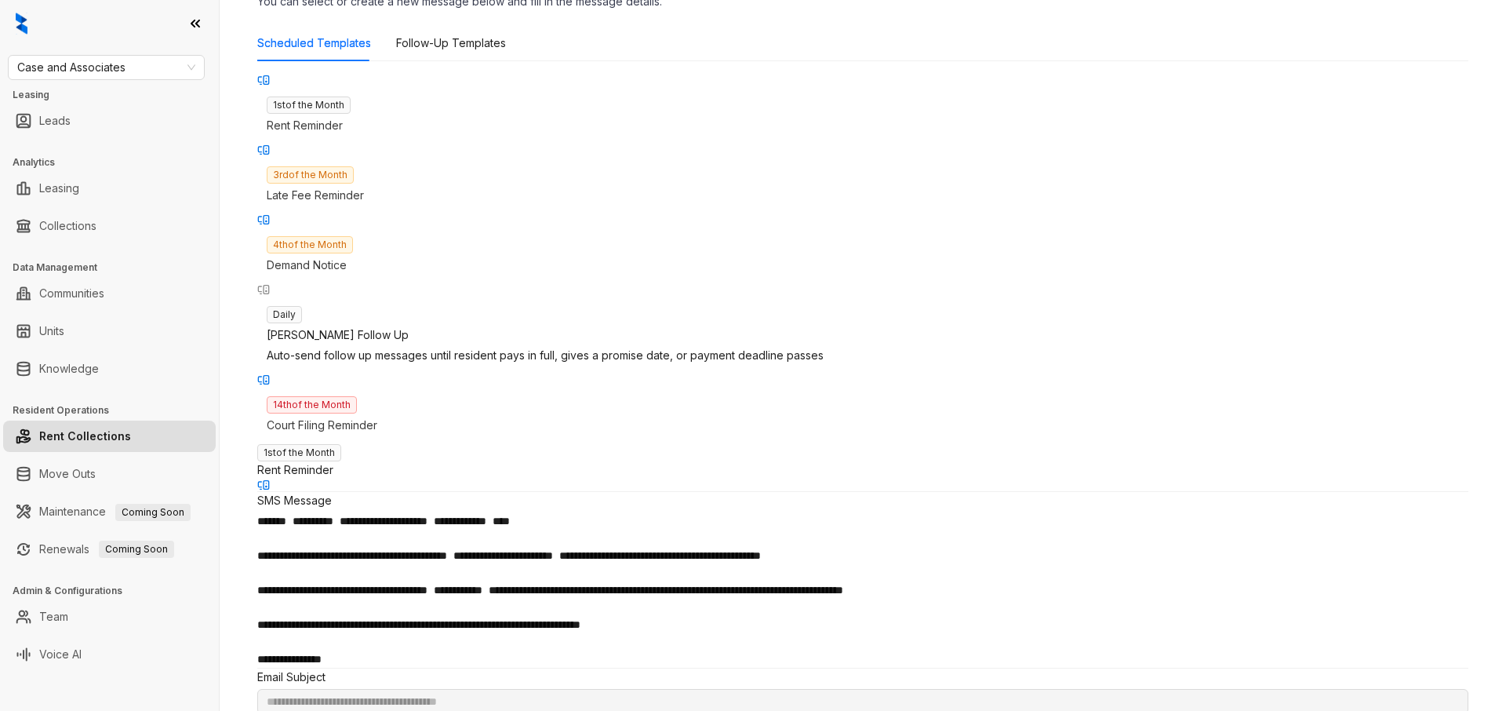
scroll to position [134, 0]
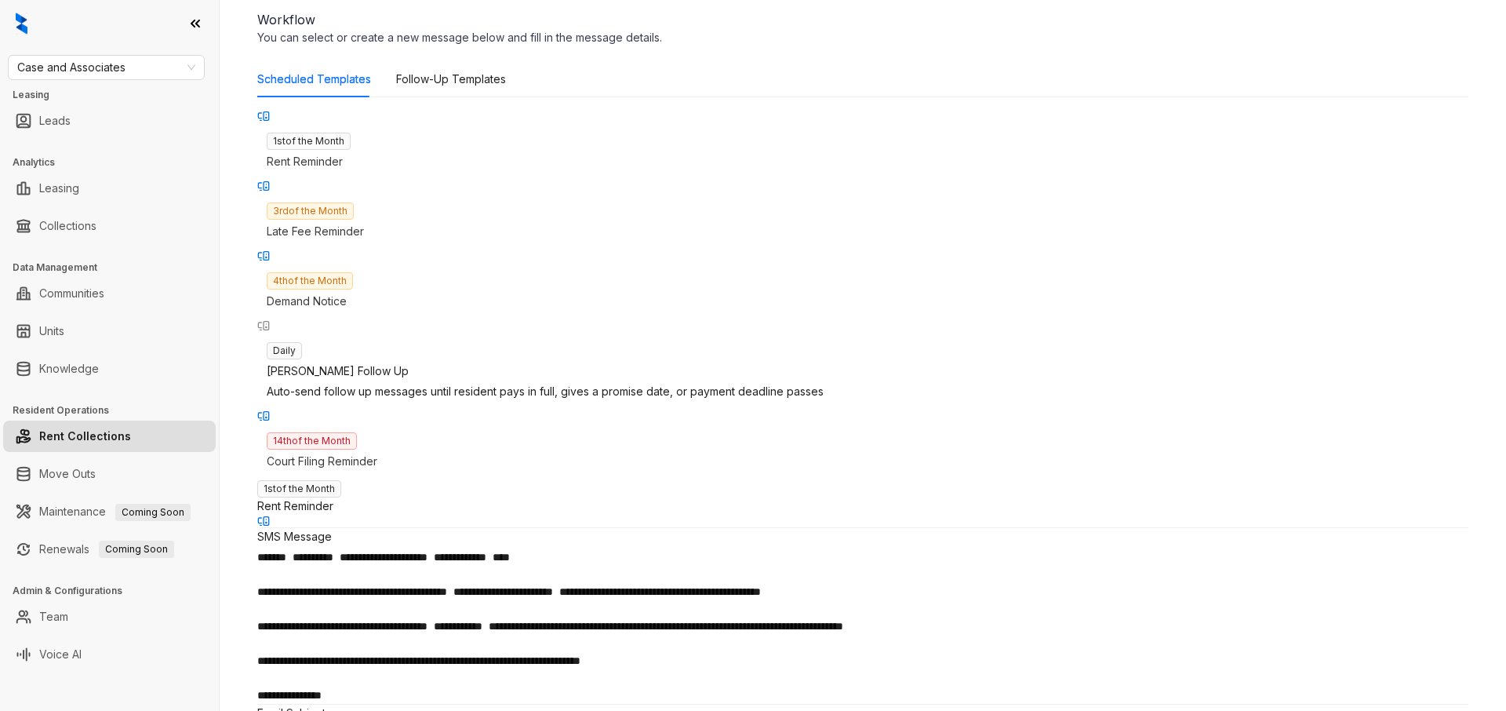
click at [388, 453] on p "Court Filing Reminder" at bounding box center [863, 461] width 1192 height 17
type input "**********"
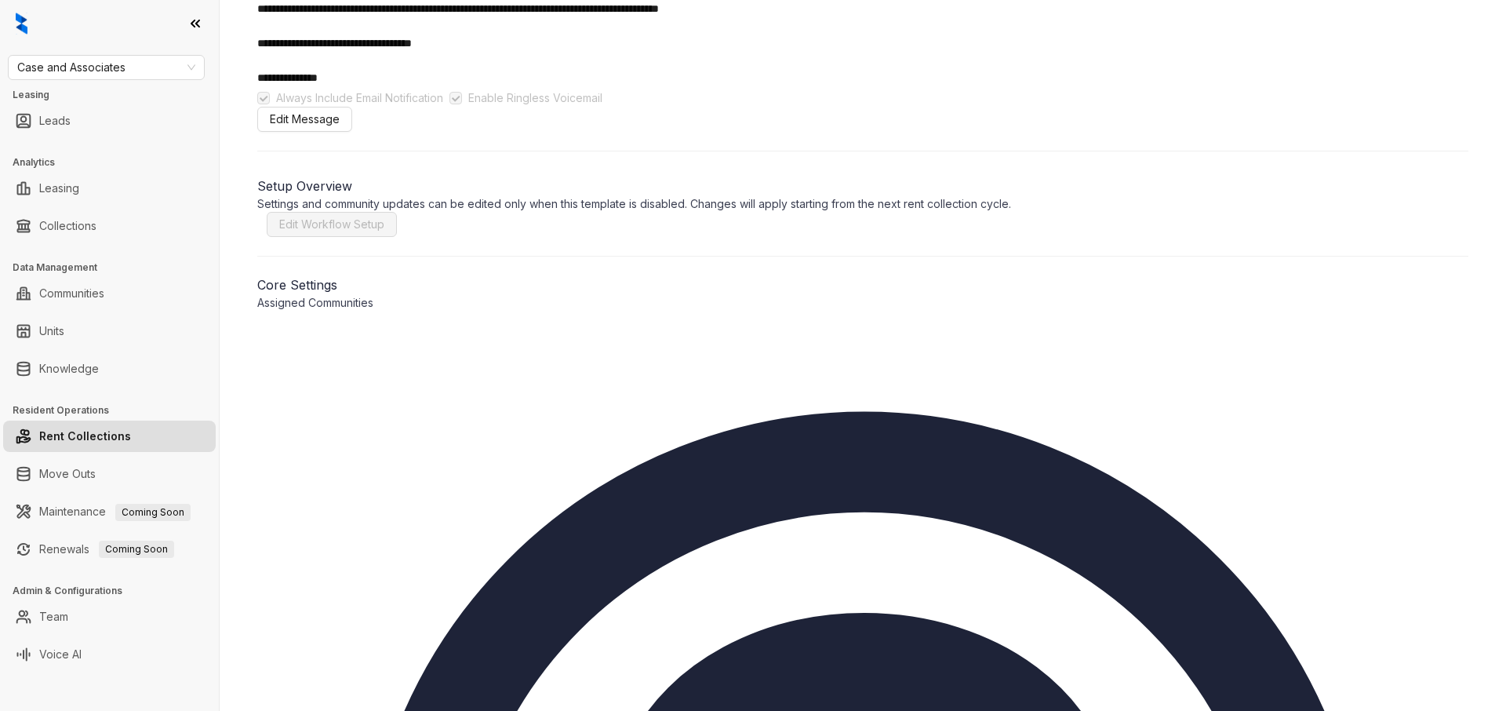
scroll to position [982, 0]
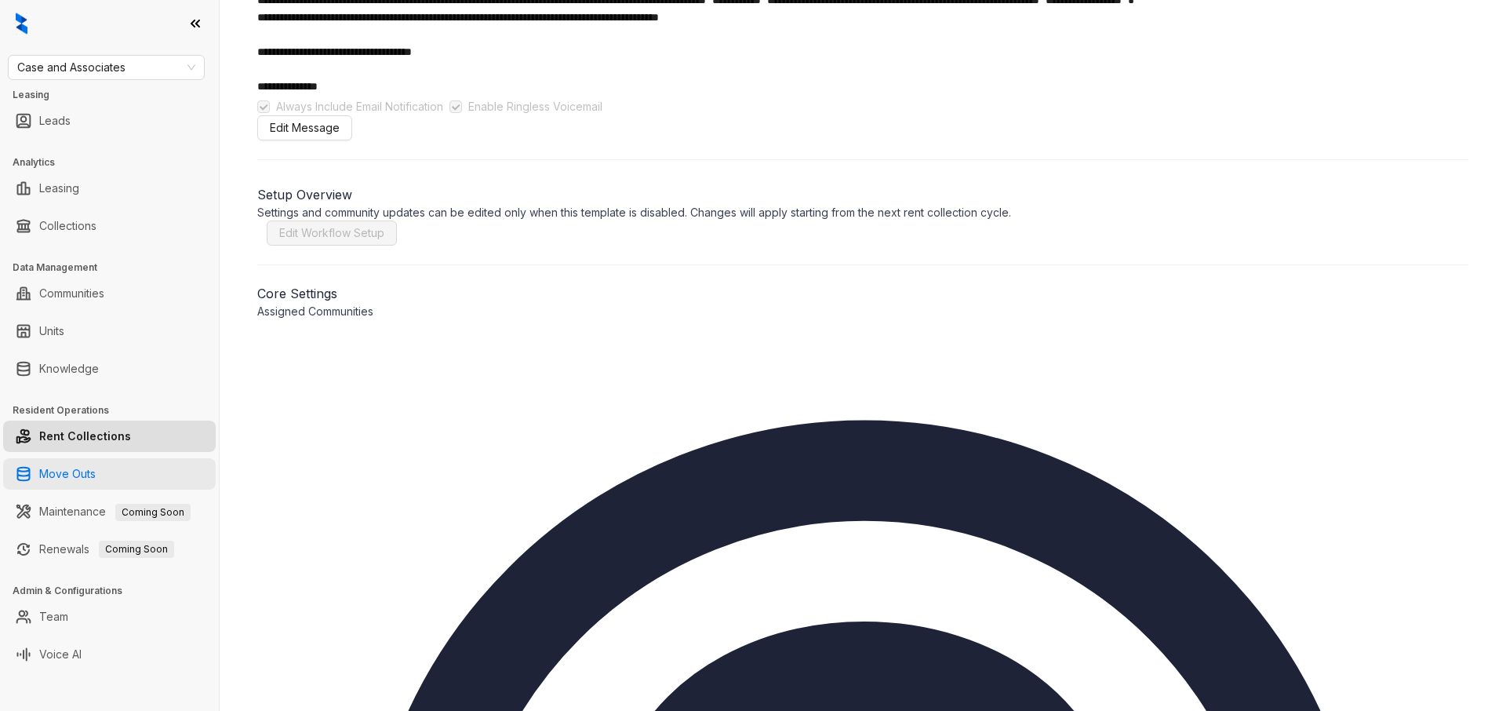
click at [70, 470] on link "Move Outs" at bounding box center [67, 473] width 56 height 31
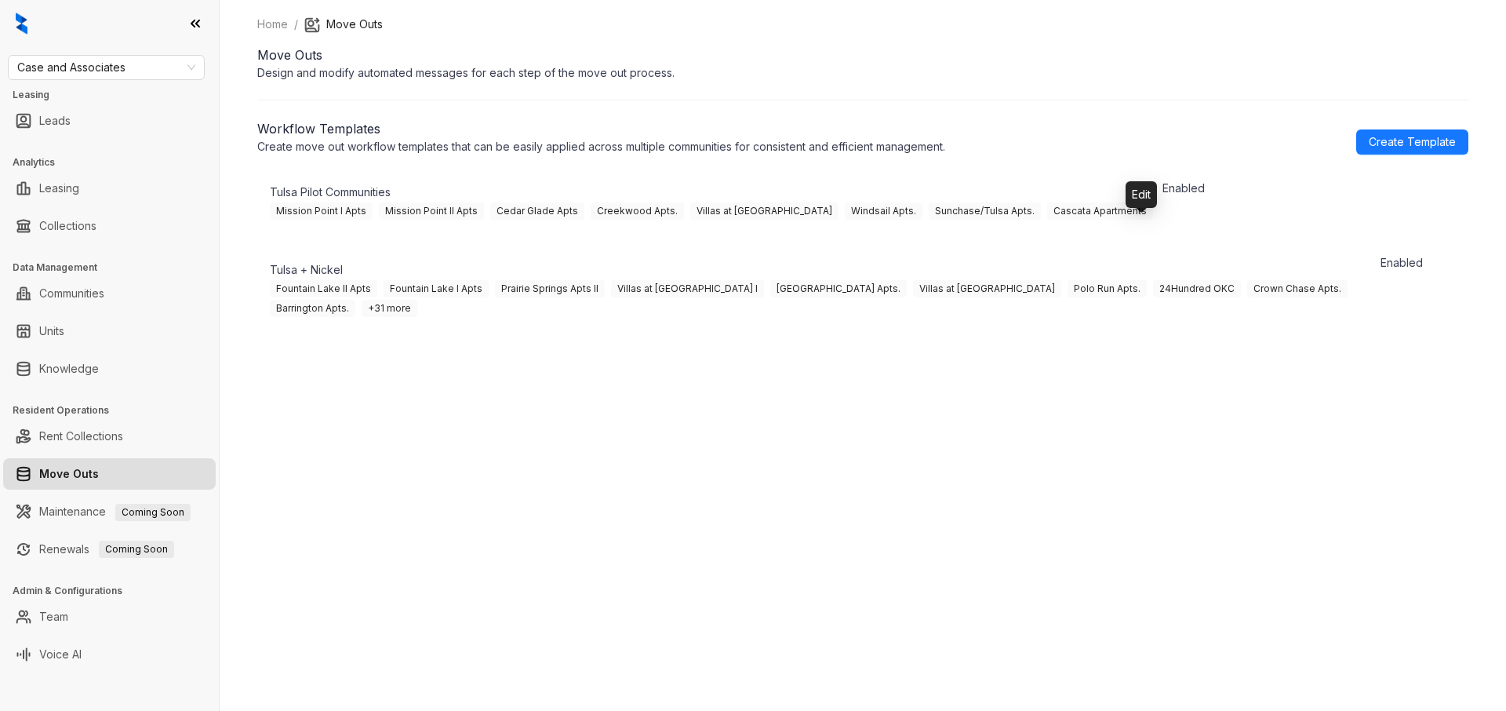
click at [1195, 218] on icon "button" at bounding box center [1204, 209] width 18 height 18
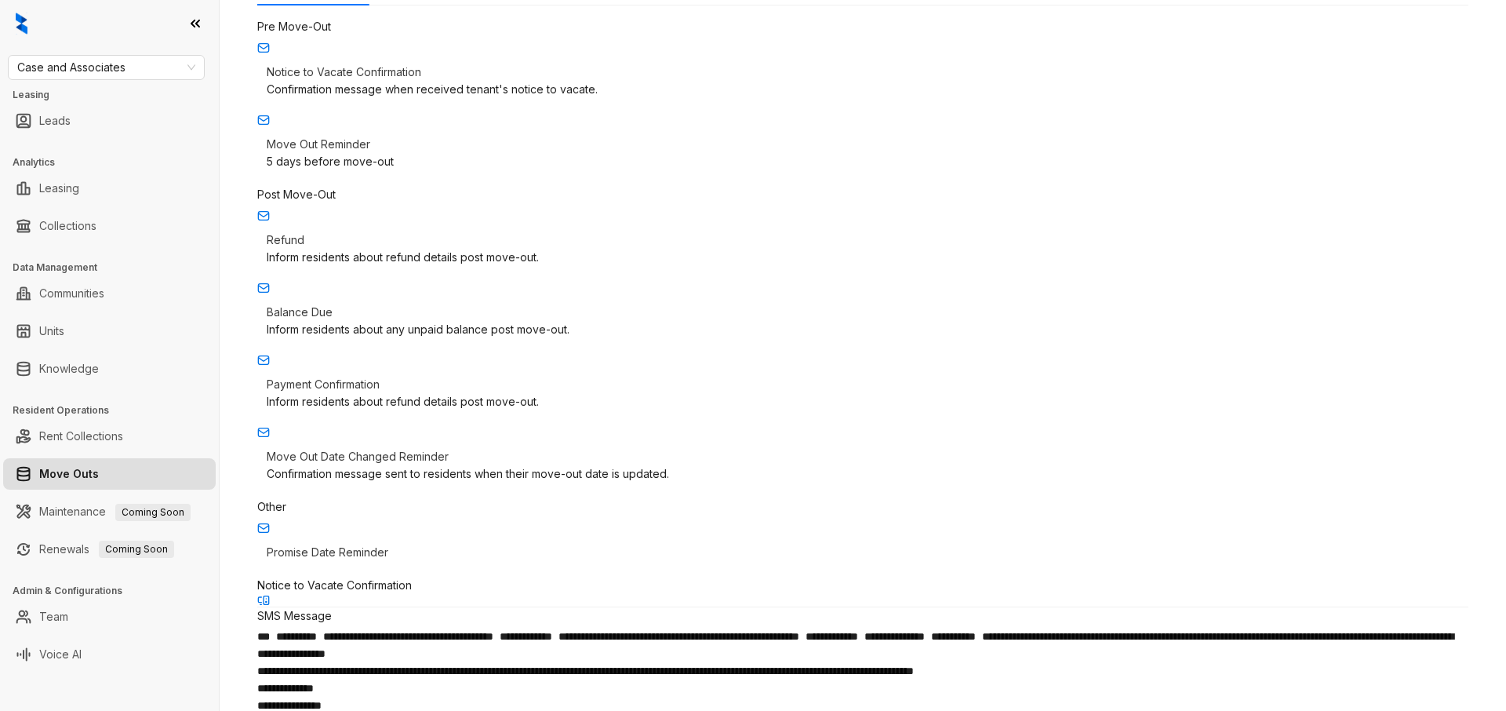
scroll to position [217, 0]
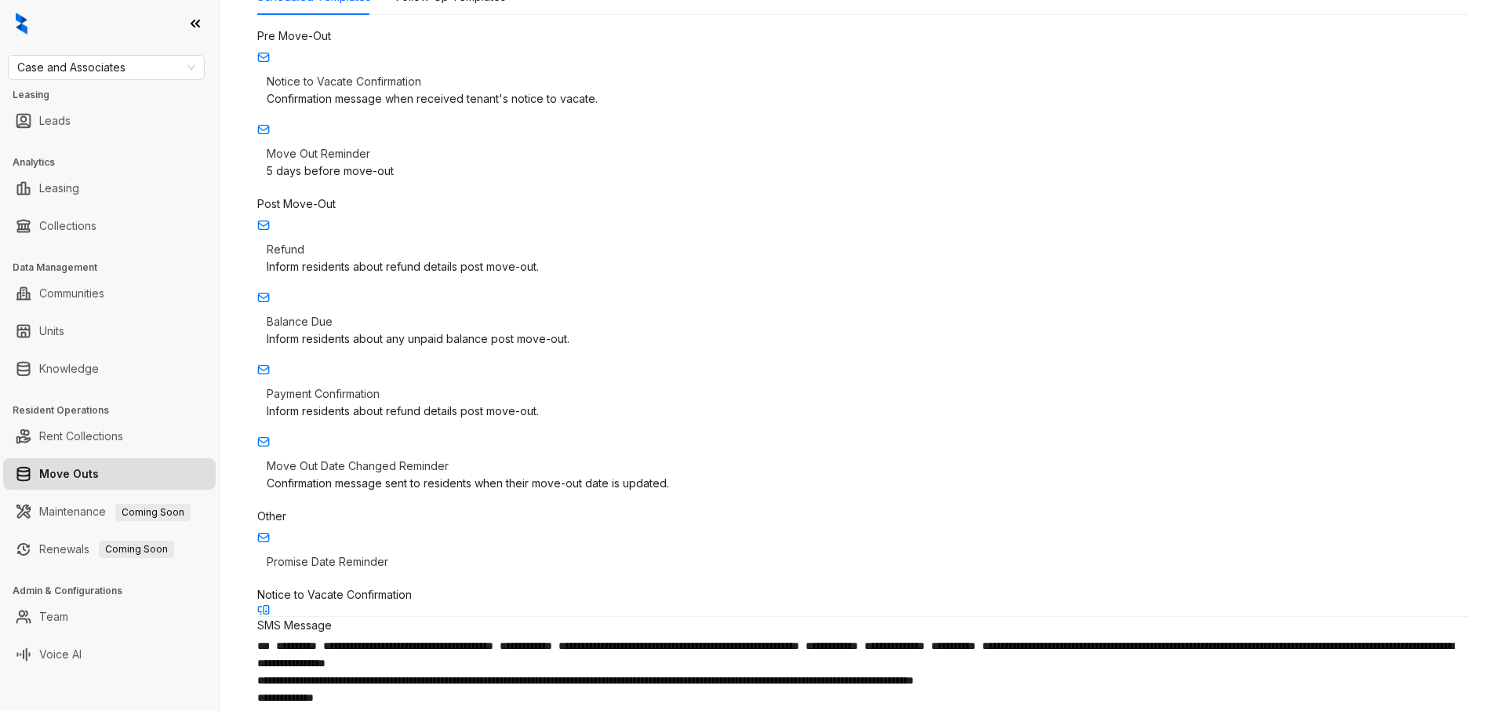
click at [379, 344] on div "Inform residents about any unpaid balance post move-out." at bounding box center [863, 338] width 1192 height 17
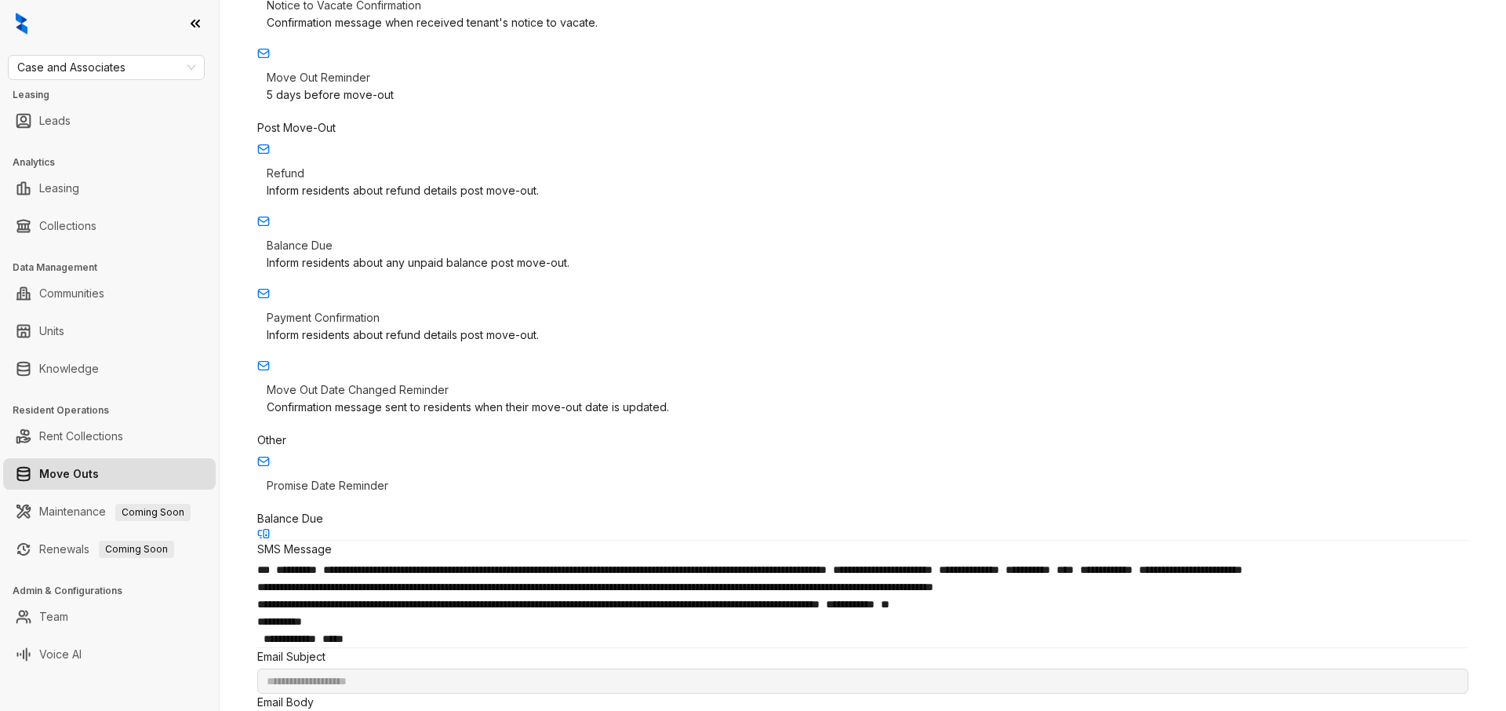
scroll to position [282, 0]
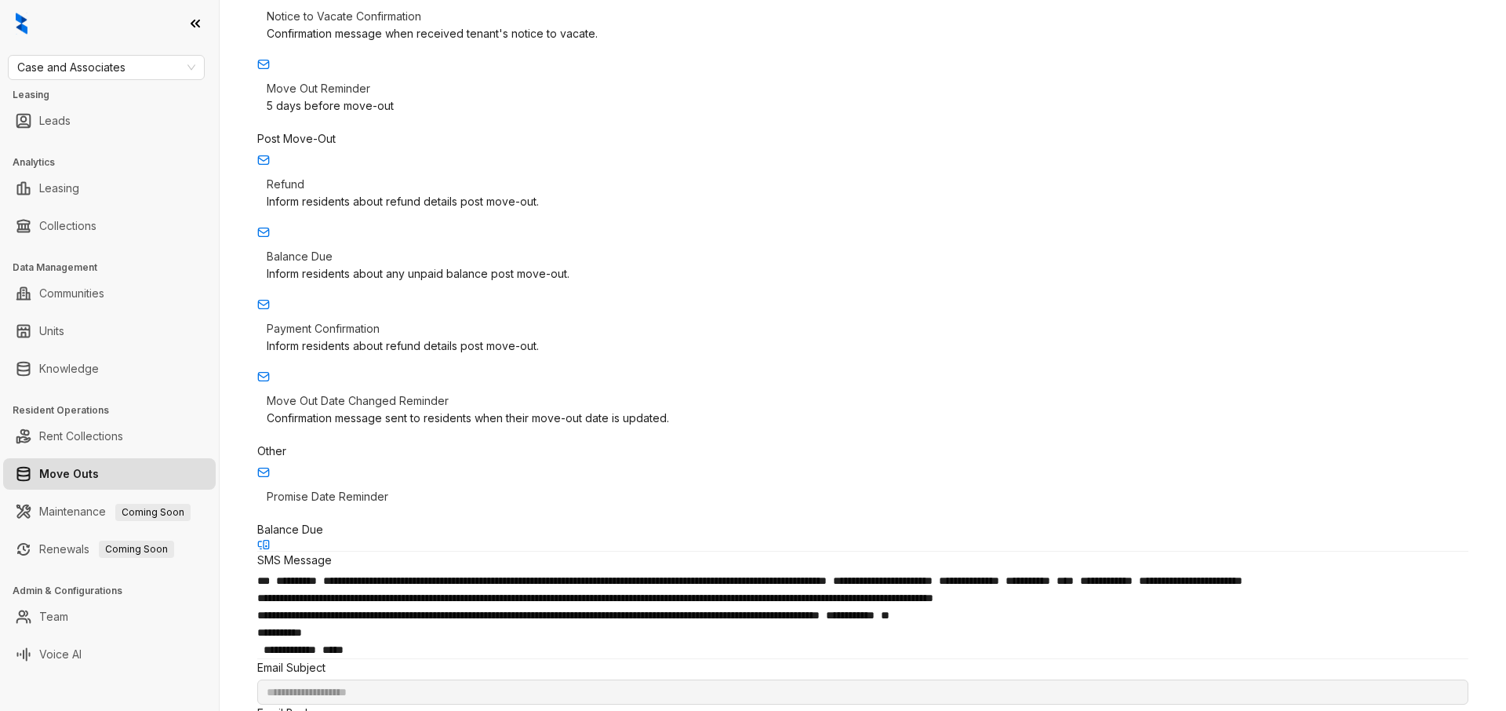
click at [405, 328] on p "Payment Confirmation" at bounding box center [863, 328] width 1192 height 17
type input "**********"
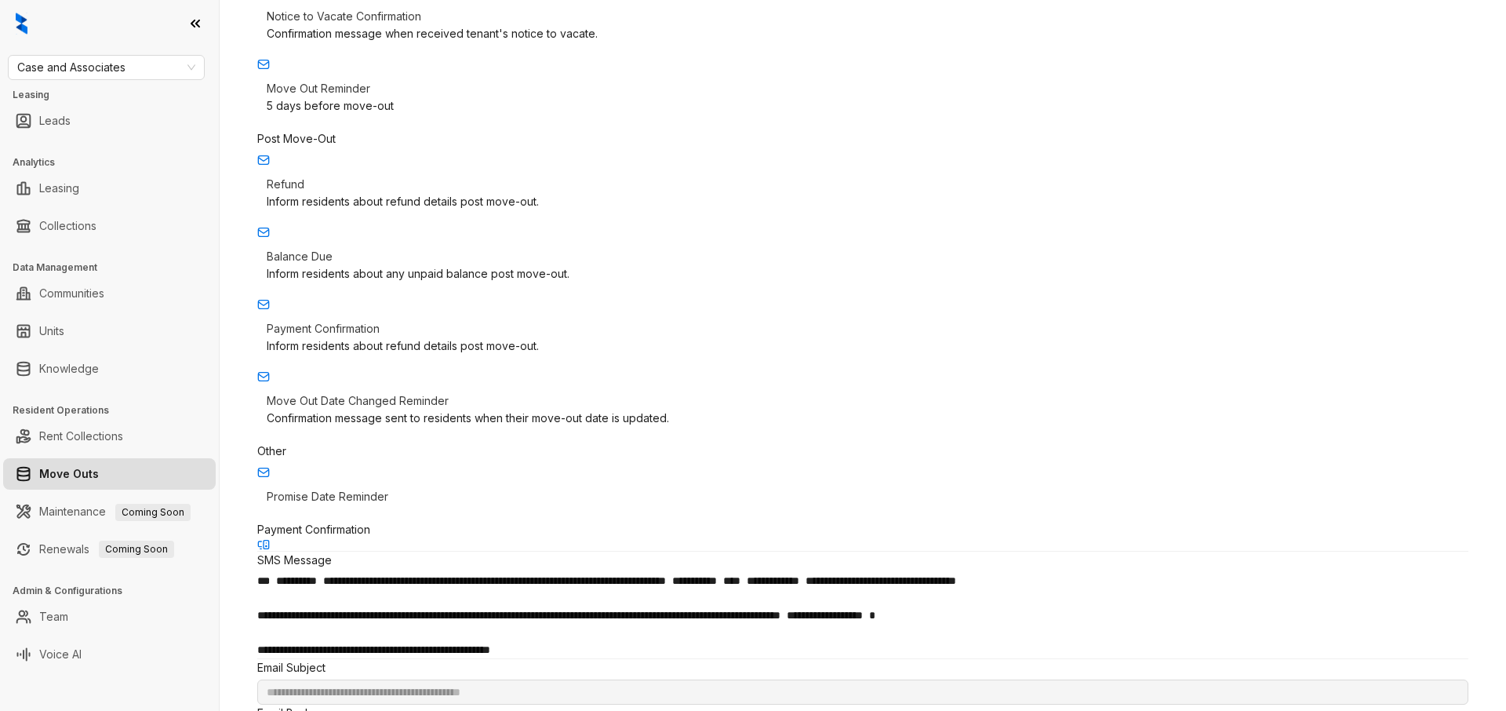
scroll to position [268, 0]
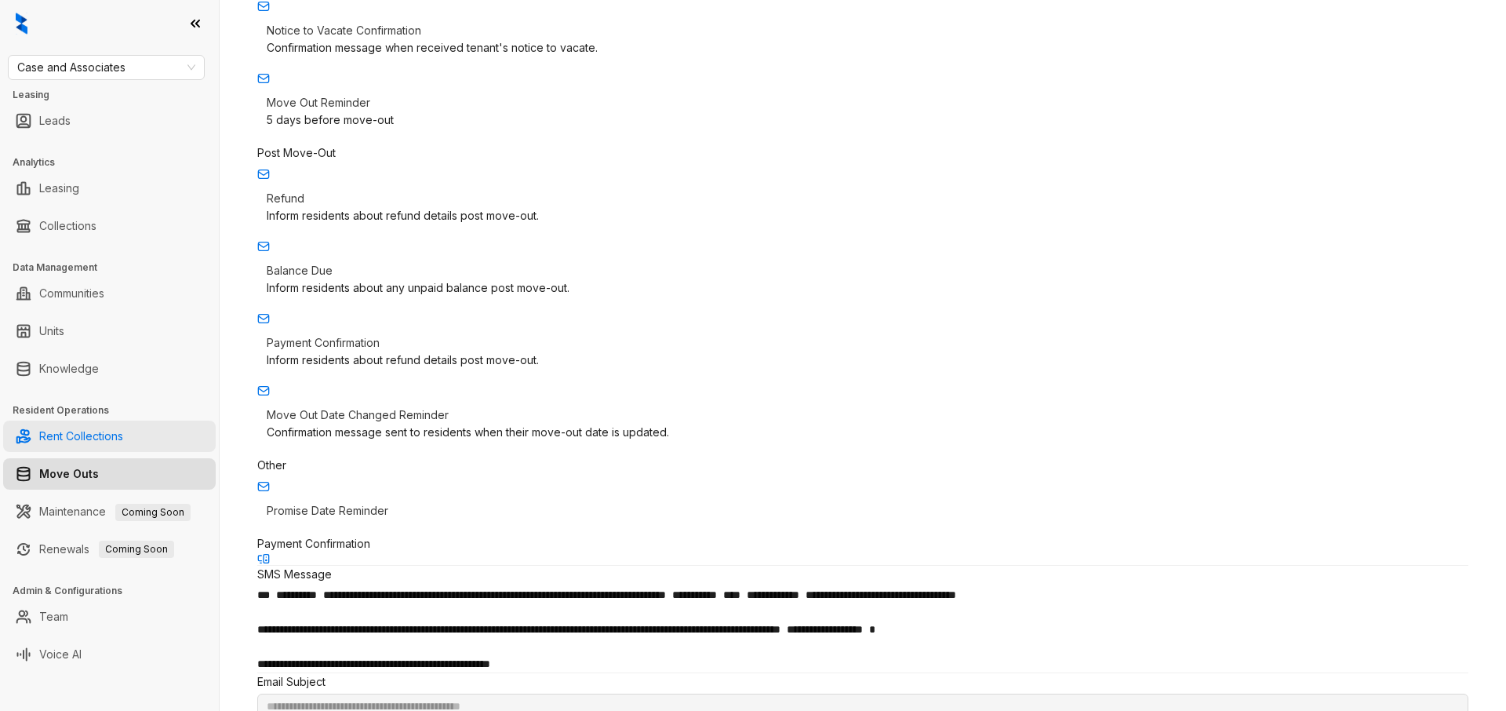
click at [105, 430] on link "Rent Collections" at bounding box center [81, 435] width 84 height 31
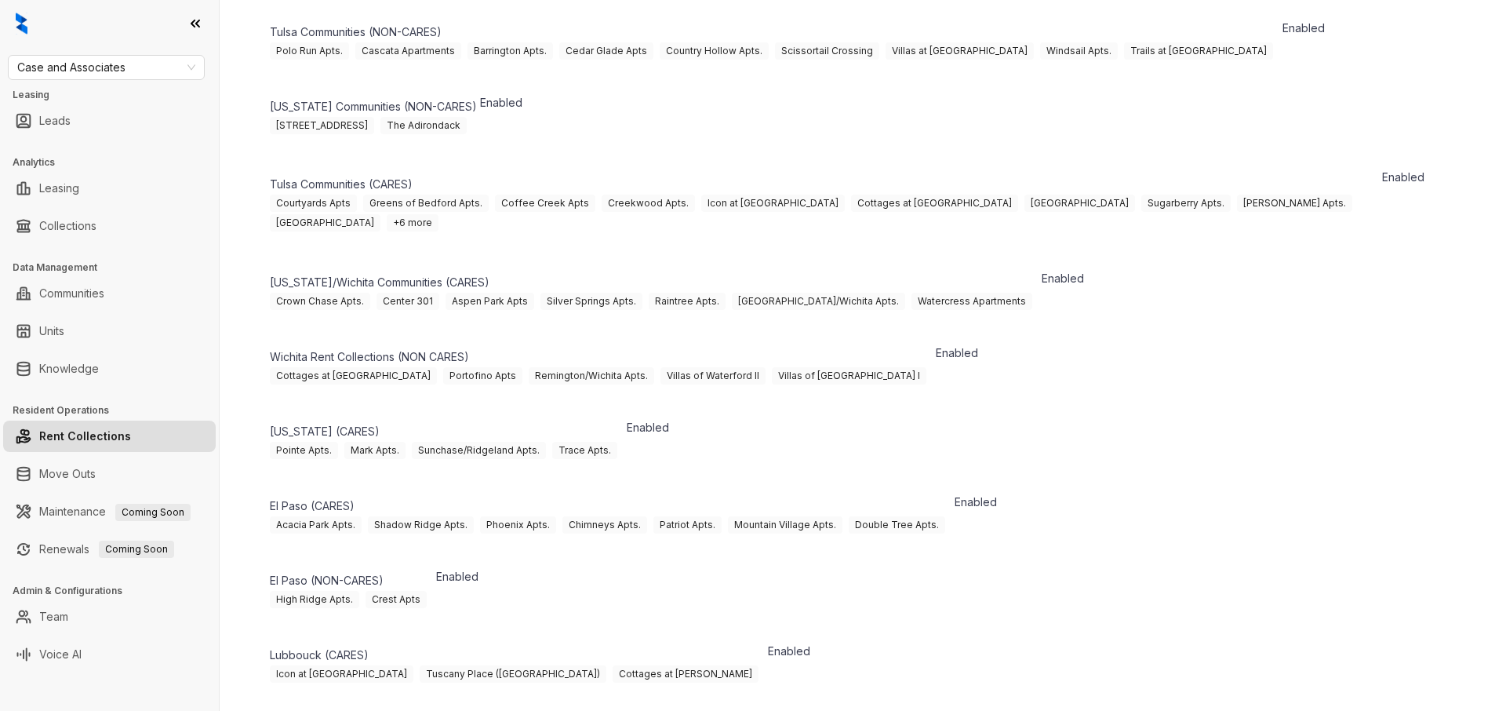
scroll to position [155, 0]
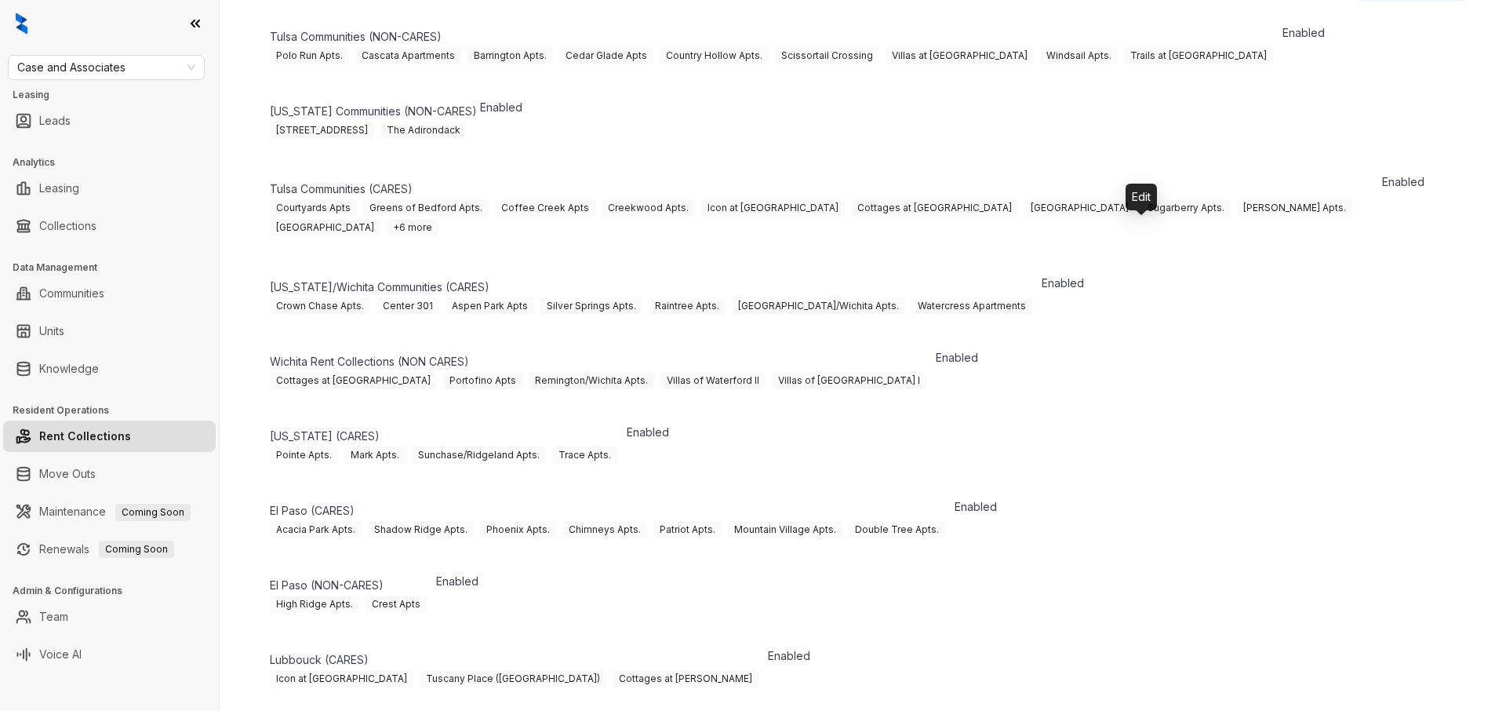
click at [1414, 212] on icon "button" at bounding box center [1423, 203] width 18 height 18
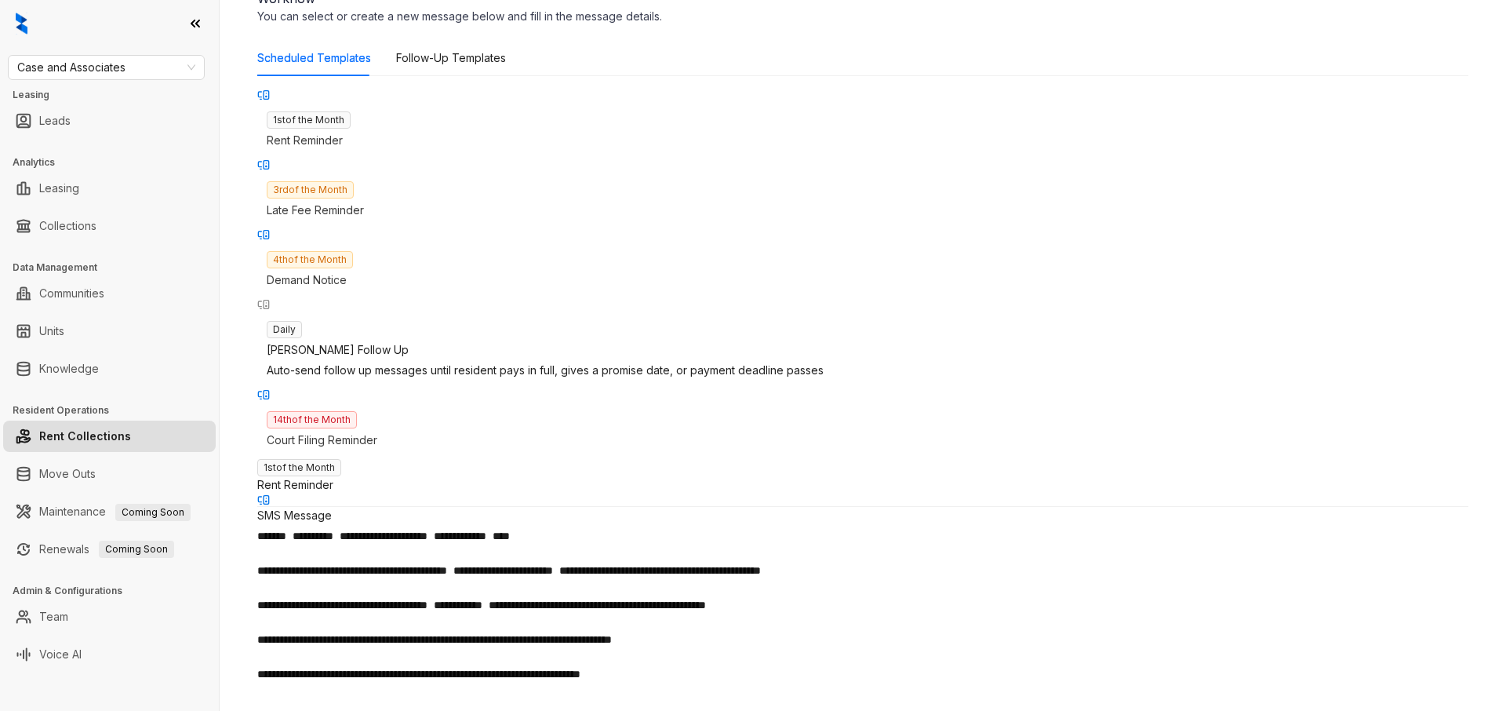
click at [347, 271] on p "Demand Notice" at bounding box center [863, 279] width 1192 height 17
type input "**********"
